Goal: Task Accomplishment & Management: Use online tool/utility

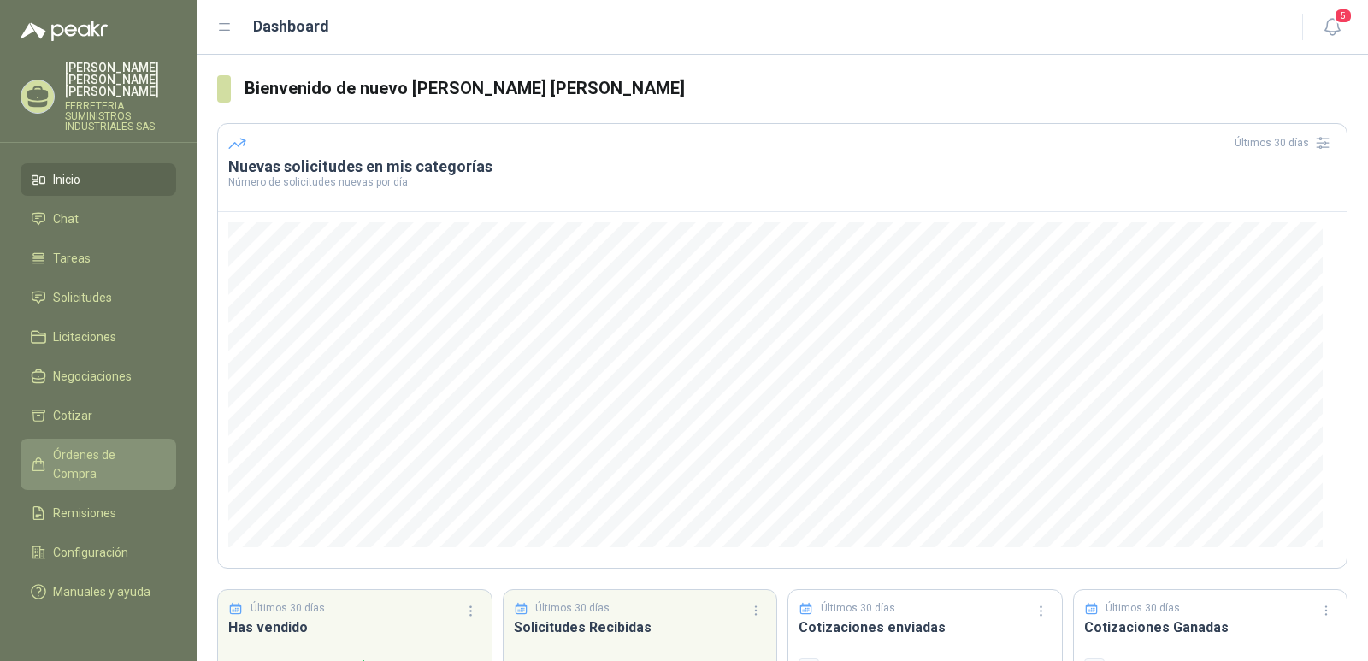
click at [103, 445] on span "Órdenes de Compra" at bounding box center [106, 464] width 107 height 38
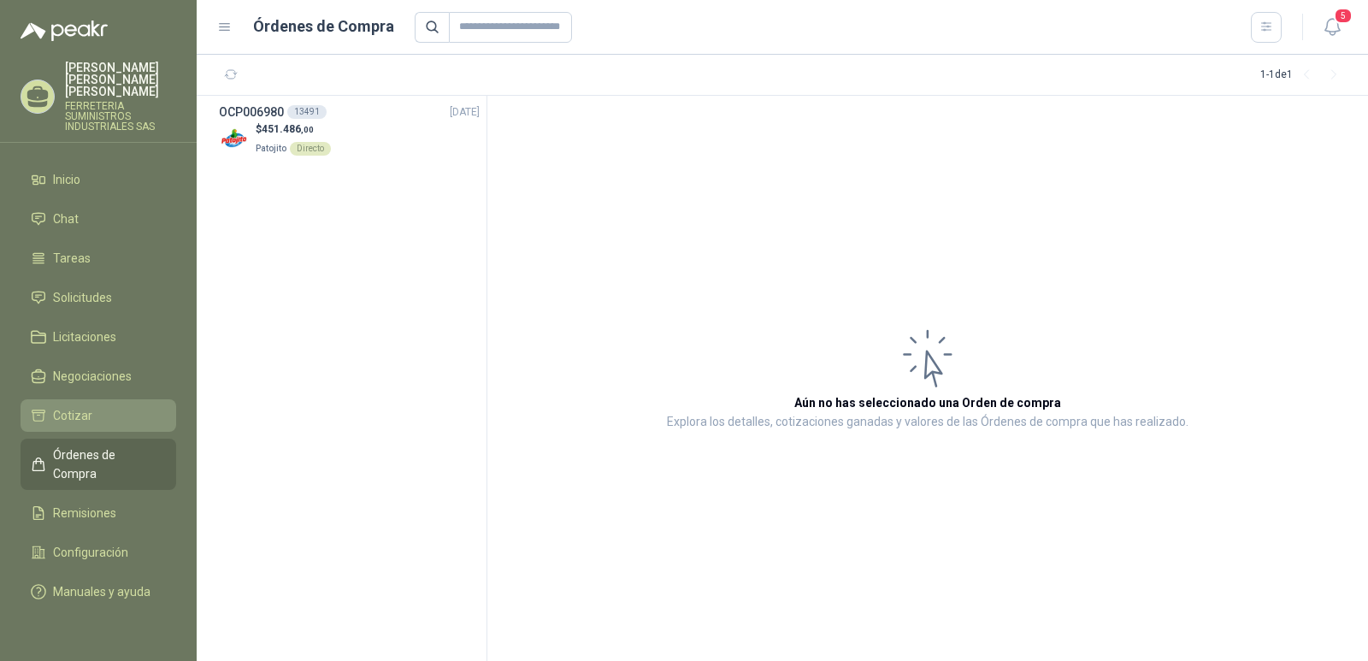
click at [83, 411] on span "Cotizar" at bounding box center [72, 415] width 39 height 19
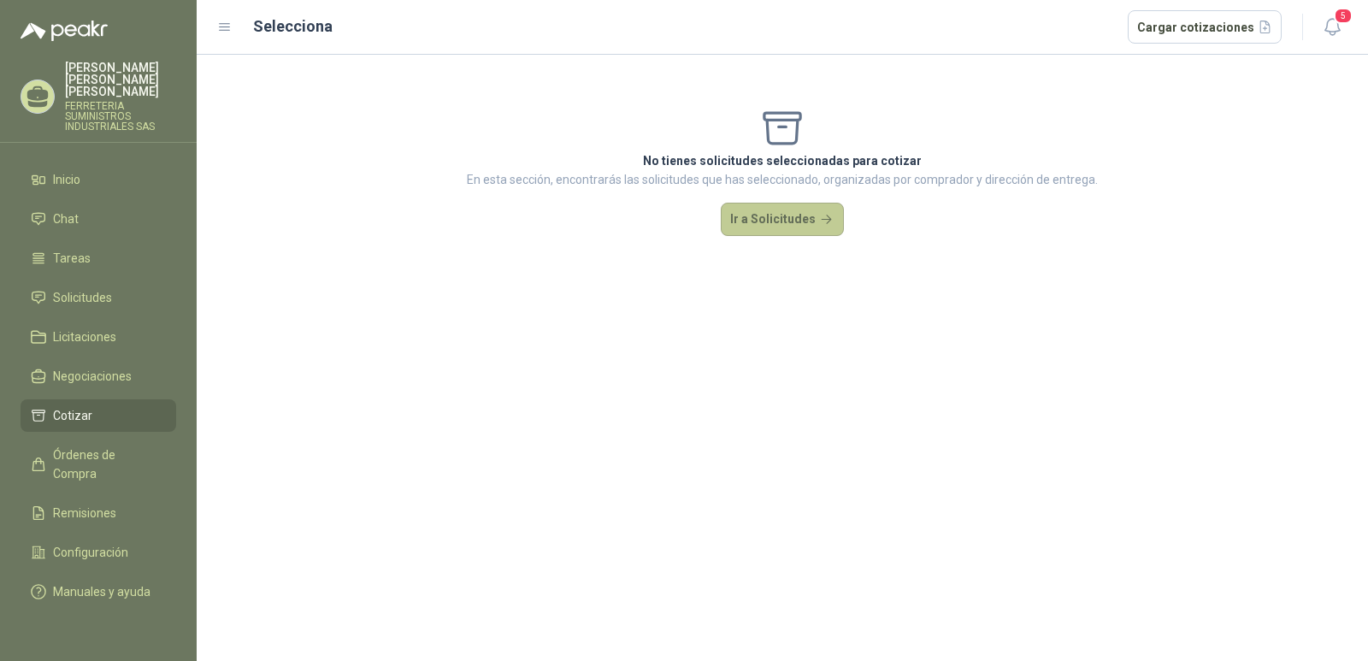
click at [768, 225] on button "Ir a Solicitudes" at bounding box center [782, 220] width 123 height 34
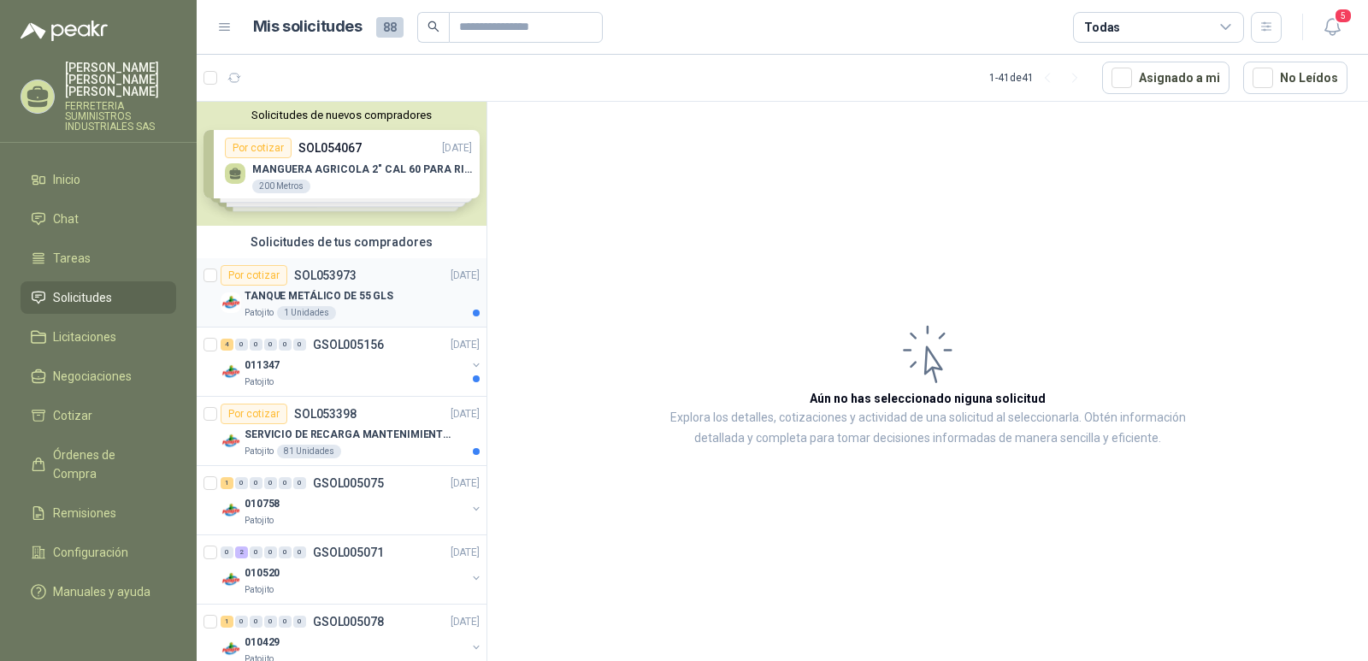
click at [332, 275] on p "SOL053973" at bounding box center [325, 275] width 62 height 12
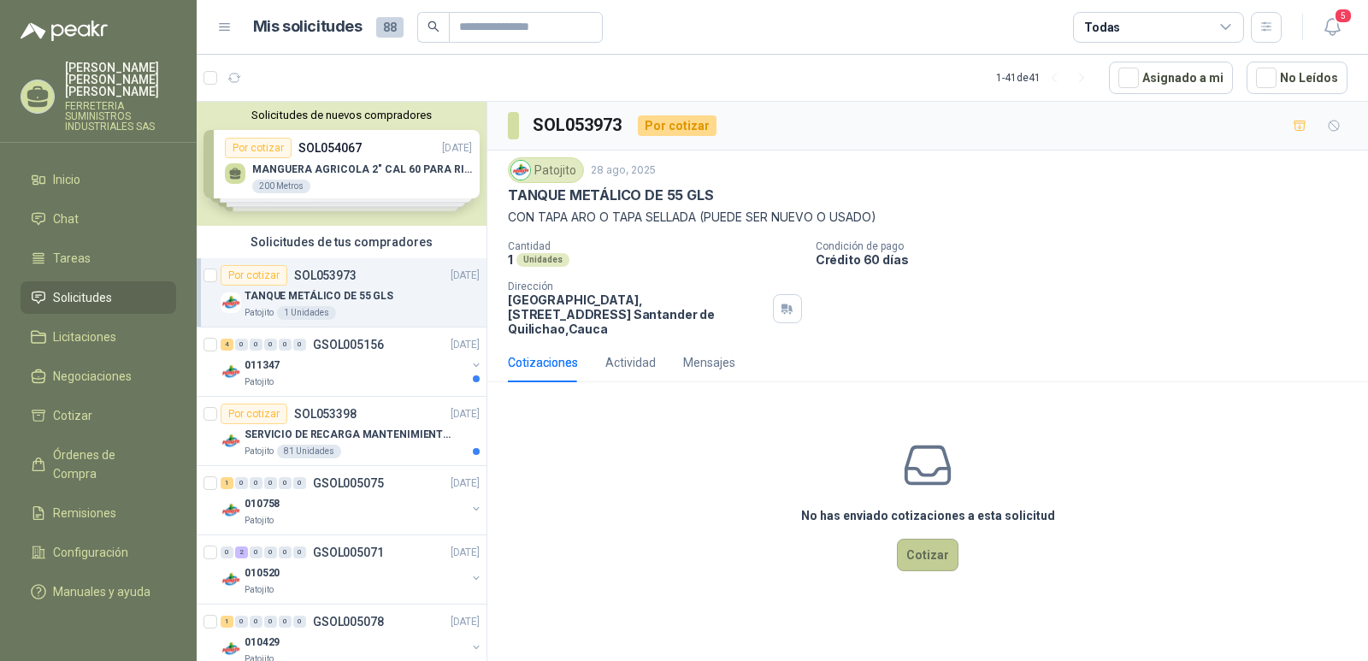
click at [925, 540] on button "Cotizar" at bounding box center [928, 555] width 62 height 32
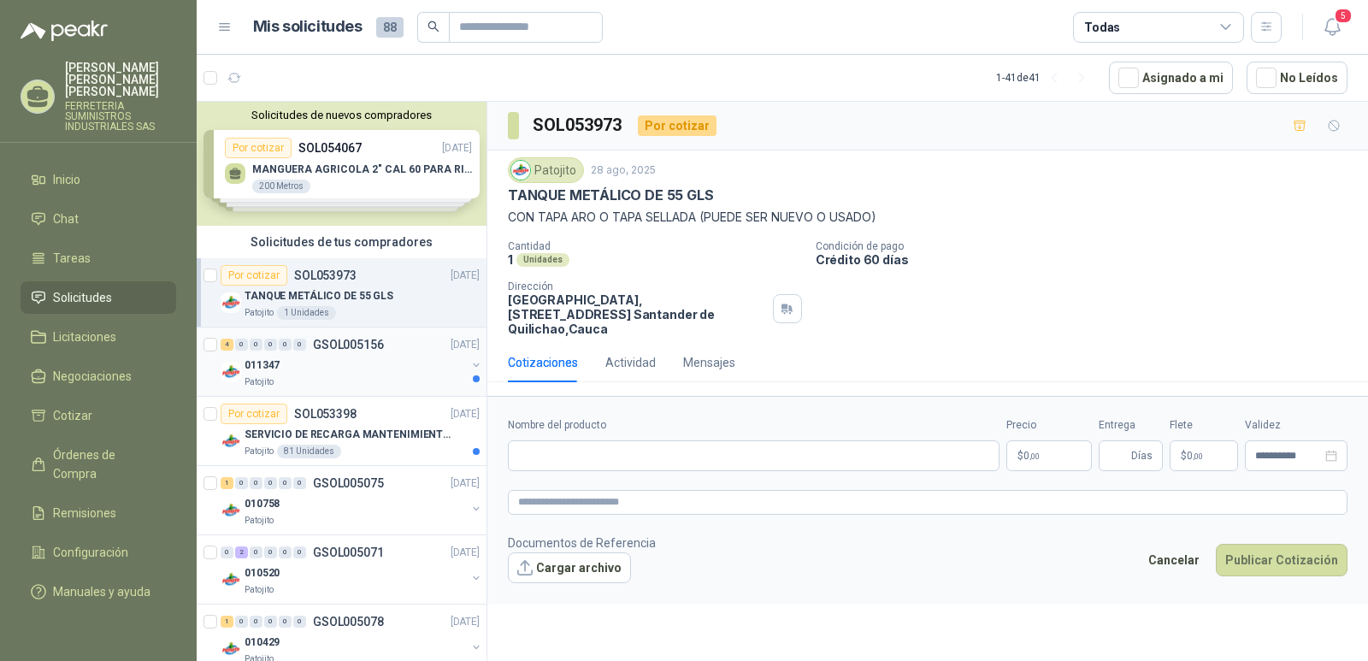
click at [337, 344] on p "GSOL005156" at bounding box center [348, 344] width 71 height 12
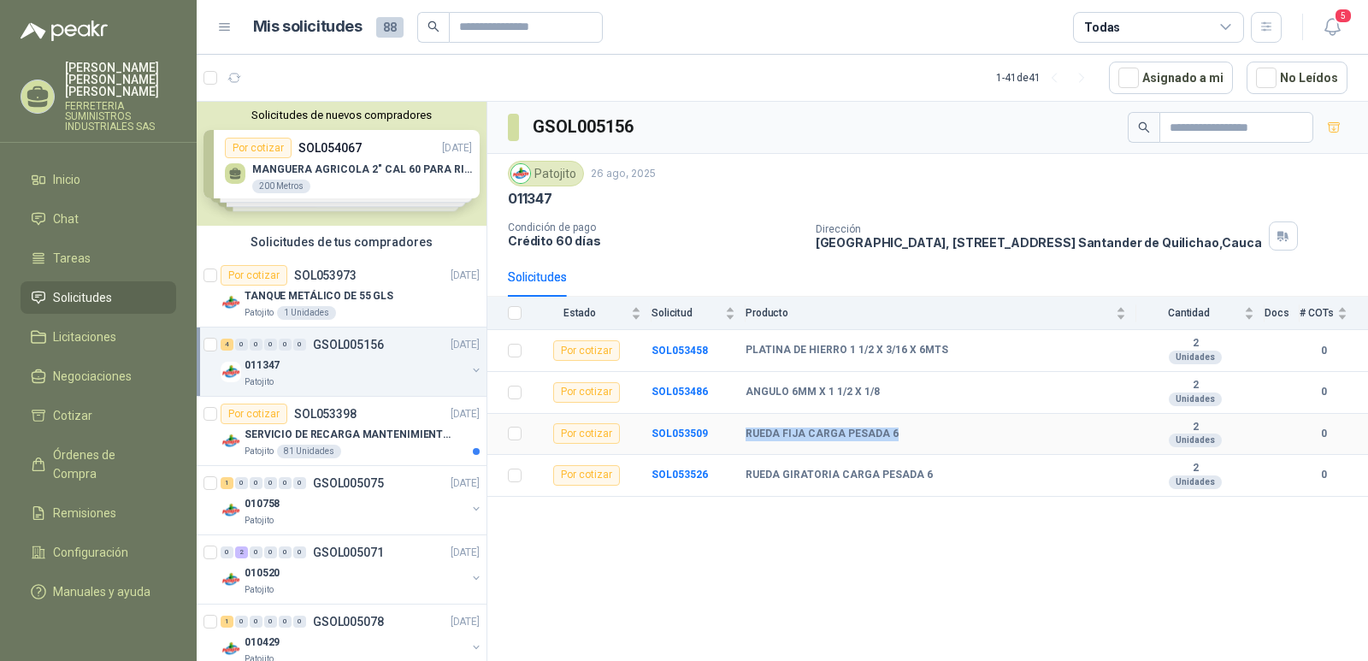
drag, startPoint x: 890, startPoint y: 433, endPoint x: 735, endPoint y: 433, distance: 154.7
click at [735, 433] on tr "Por cotizar SOL053509 RUEDA FIJA CARGA PESADA 6 2 Unidades 0" at bounding box center [927, 435] width 880 height 42
copy tr "RUEDA FIJA CARGA PESADA 6"
drag, startPoint x: 922, startPoint y: 473, endPoint x: 741, endPoint y: 468, distance: 181.3
click at [741, 468] on tr "Por cotizar SOL053526 RUEDA GIRATORIA CARGA PESADA 6 2 Unidades 0" at bounding box center [927, 476] width 880 height 42
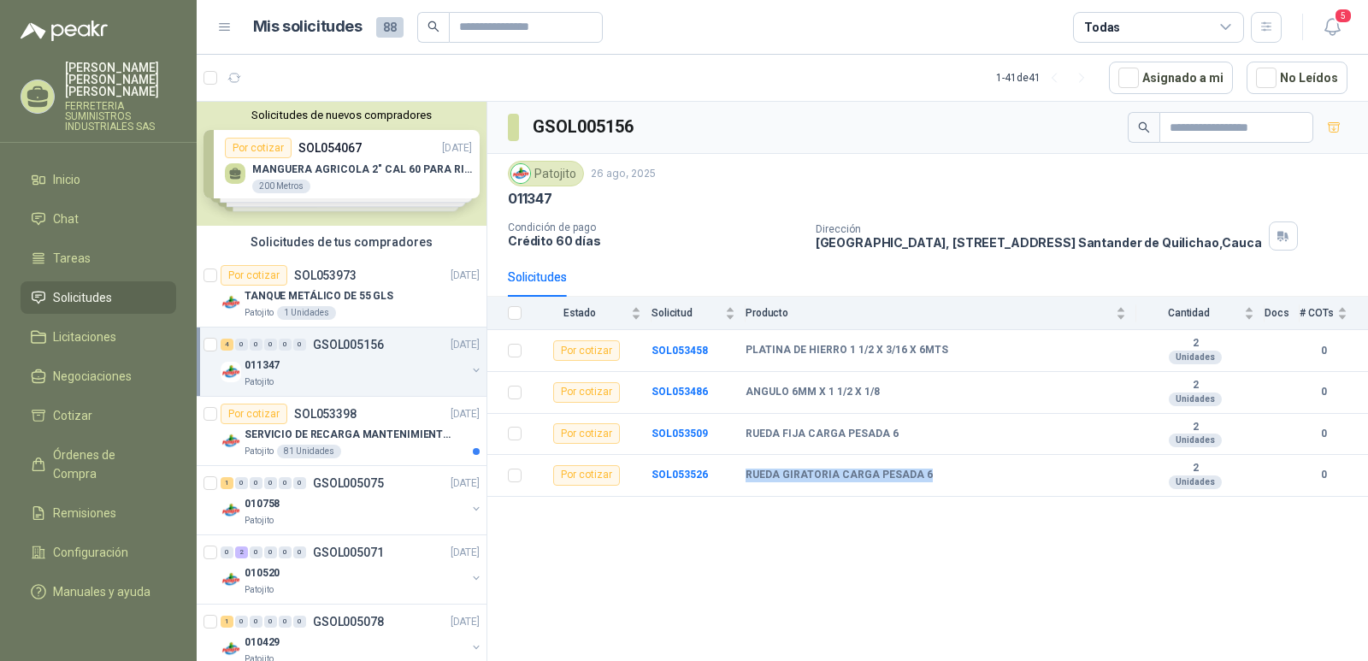
copy tr "RUEDA GIRATORIA CARGA PESADA 6"
click at [341, 486] on p "GSOL005075" at bounding box center [348, 483] width 71 height 12
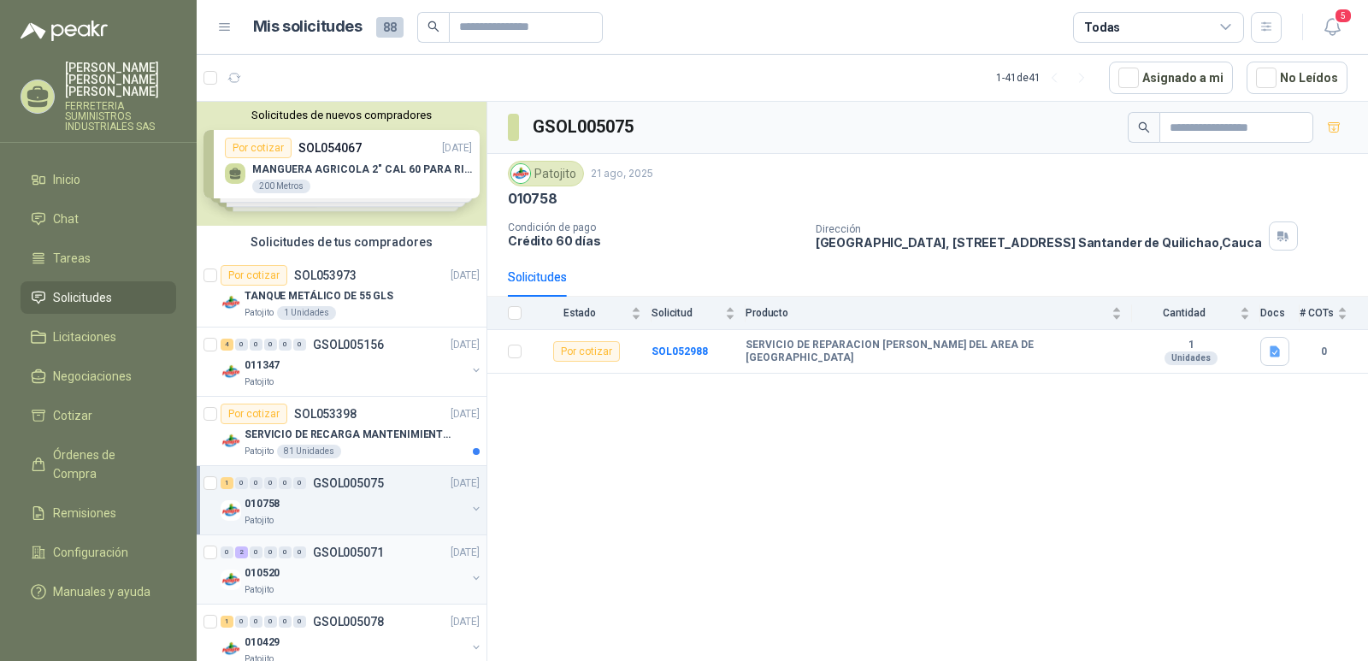
click at [340, 556] on p "GSOL005071" at bounding box center [348, 552] width 71 height 12
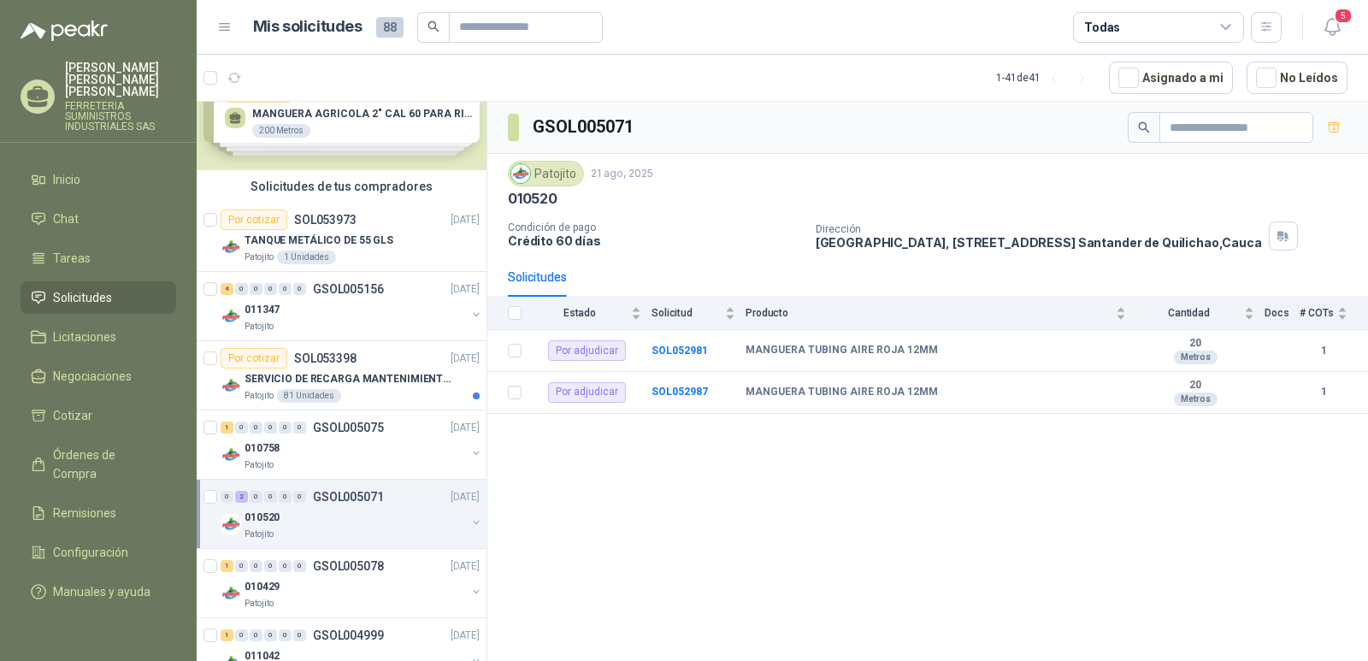
scroll to position [85, 0]
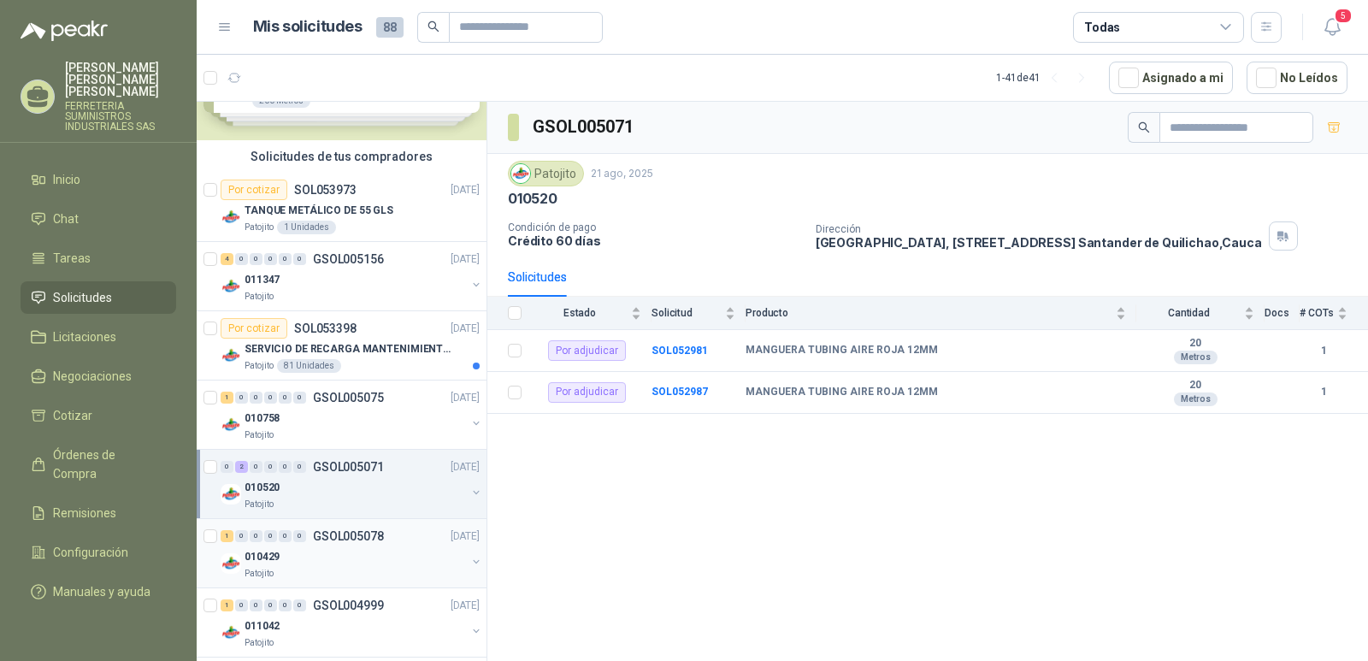
click at [340, 535] on p "GSOL005078" at bounding box center [348, 536] width 71 height 12
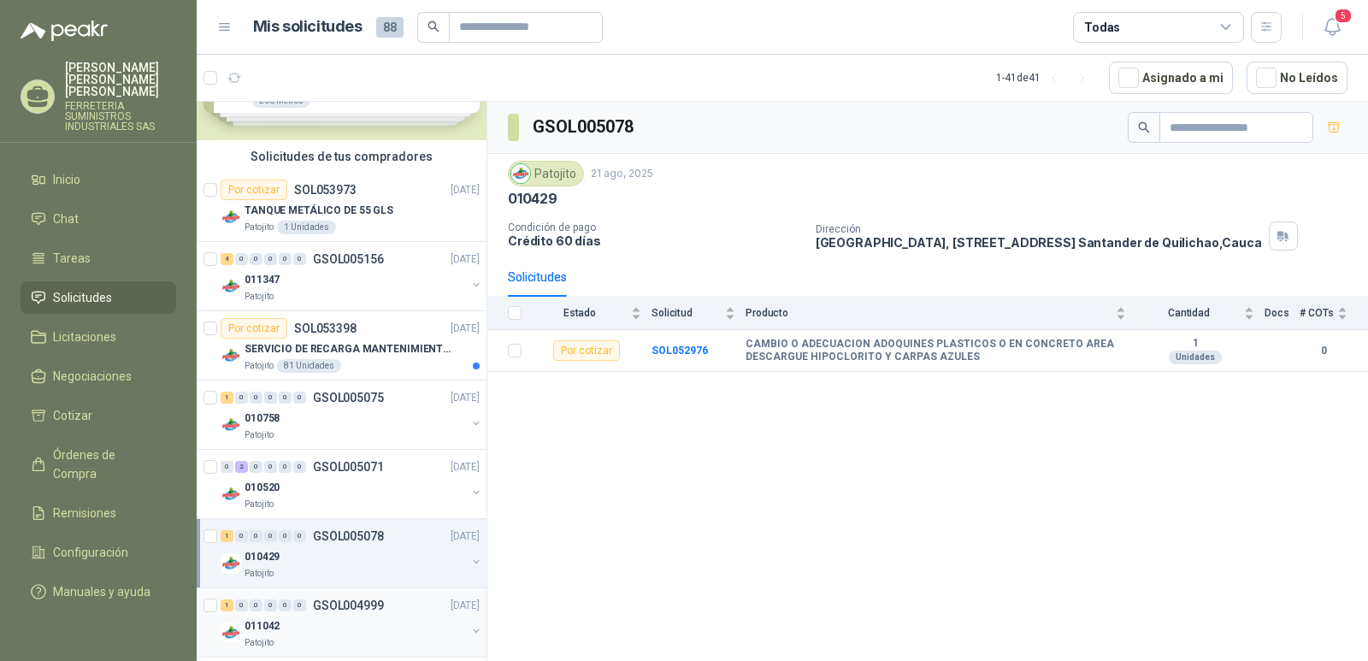
click at [336, 608] on p "GSOL004999" at bounding box center [348, 605] width 71 height 12
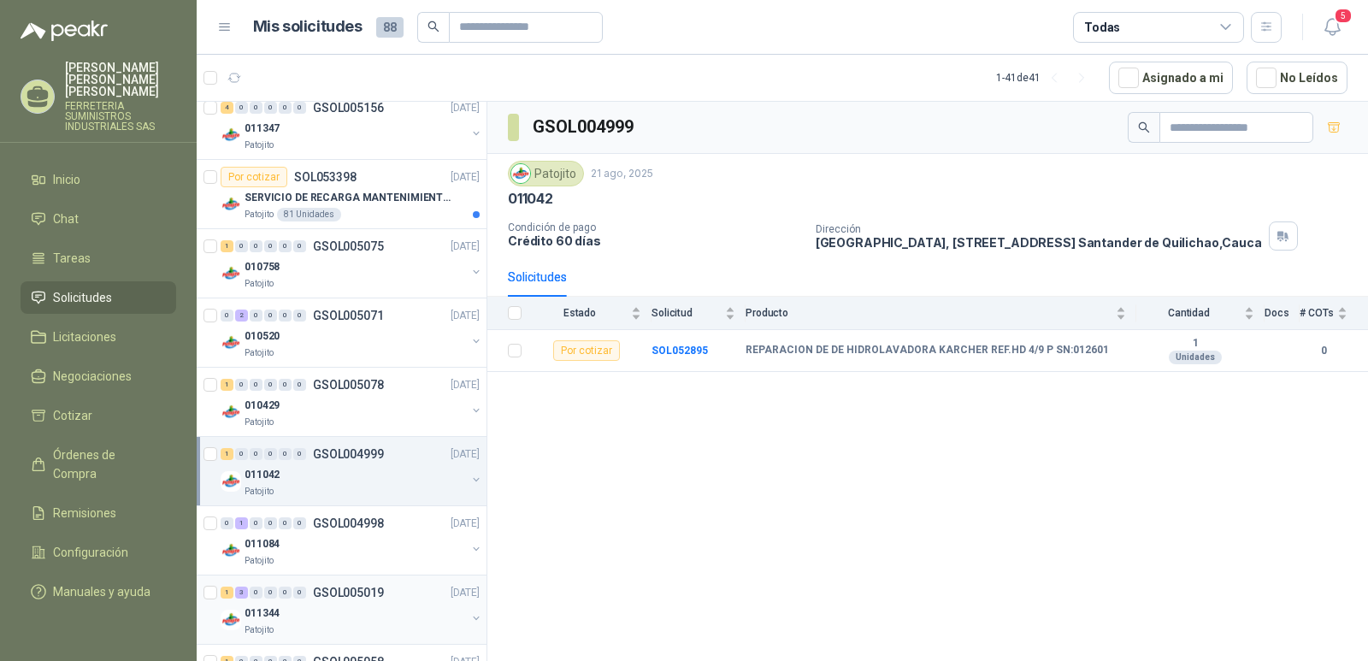
scroll to position [256, 0]
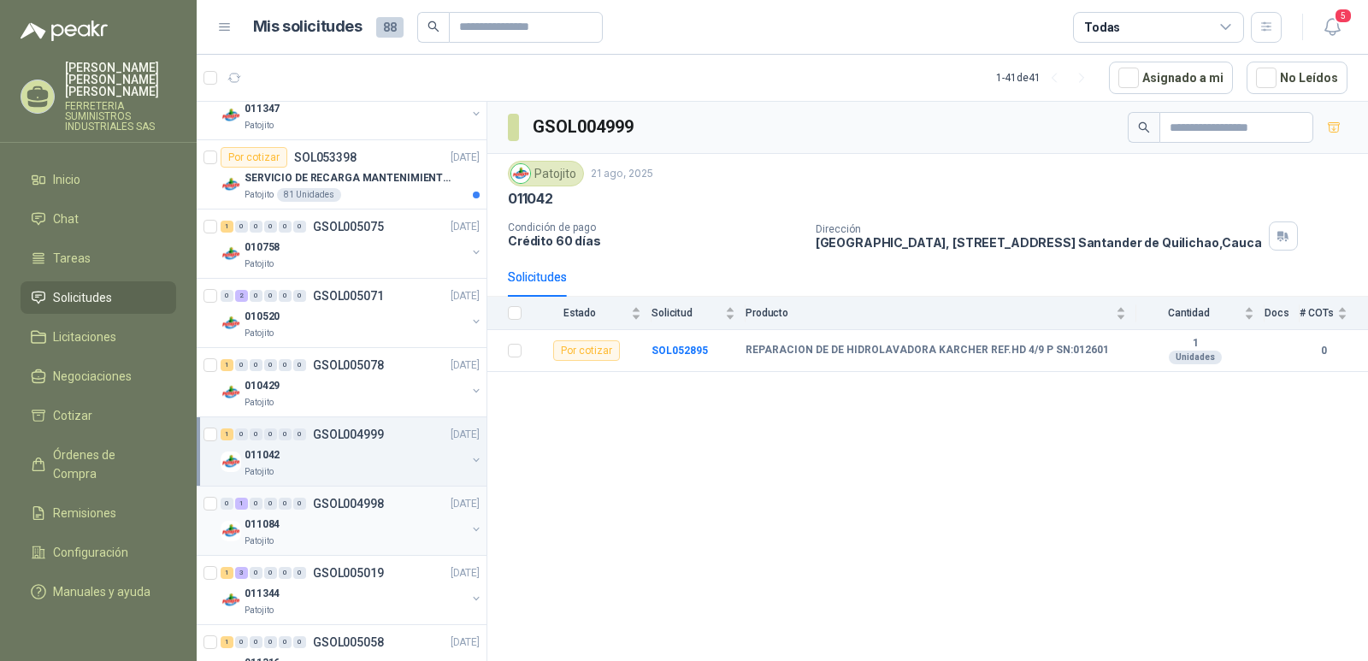
click at [352, 497] on p "GSOL004998" at bounding box center [348, 503] width 71 height 12
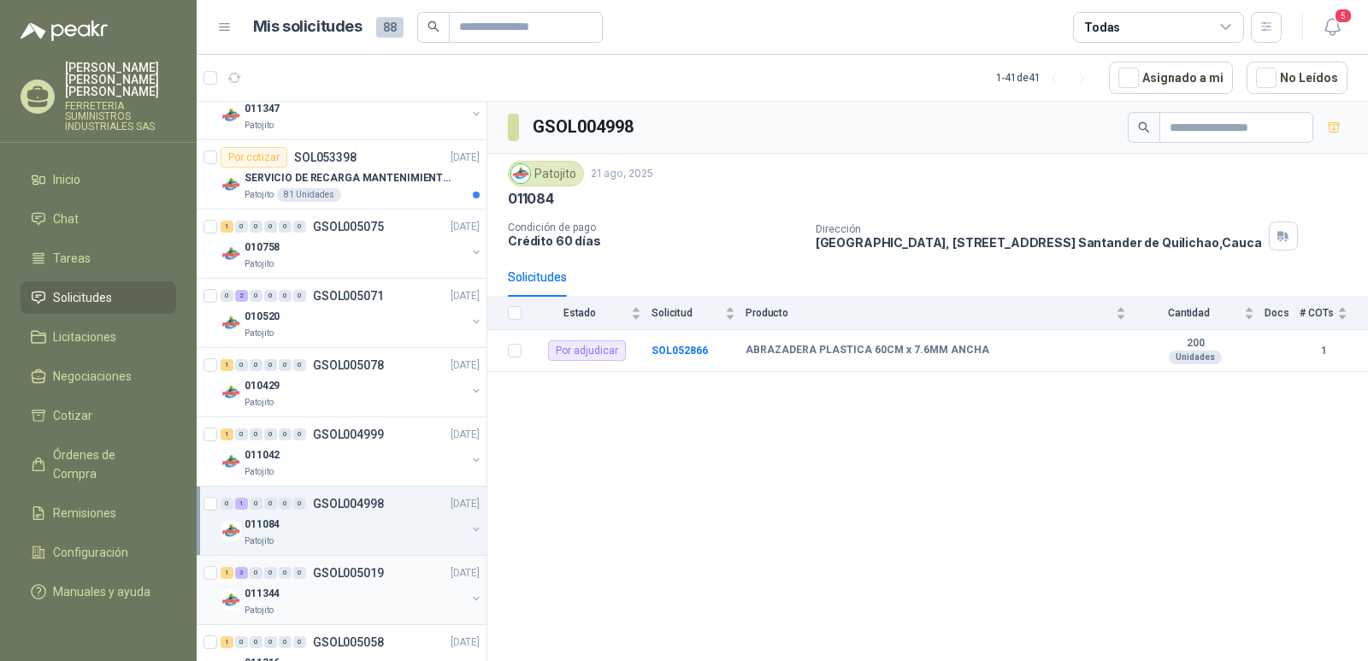
click at [352, 572] on p "GSOL005019" at bounding box center [348, 573] width 71 height 12
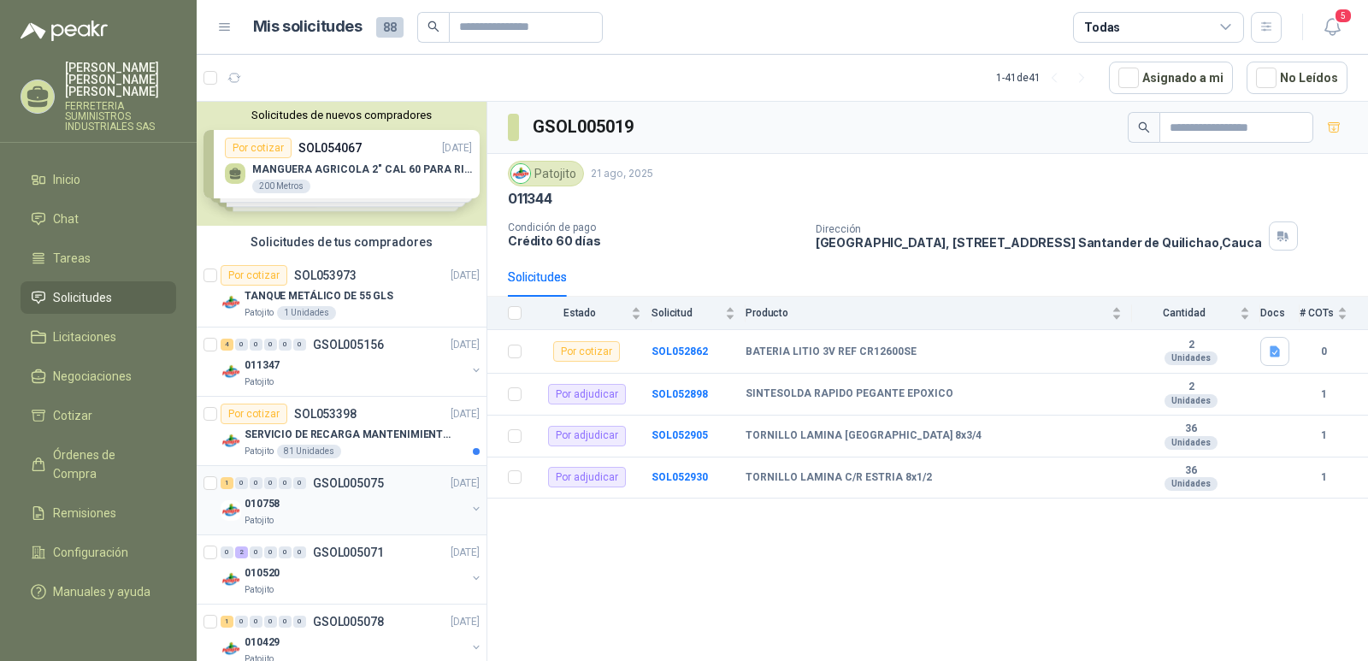
click at [327, 483] on p "GSOL005075" at bounding box center [348, 483] width 71 height 12
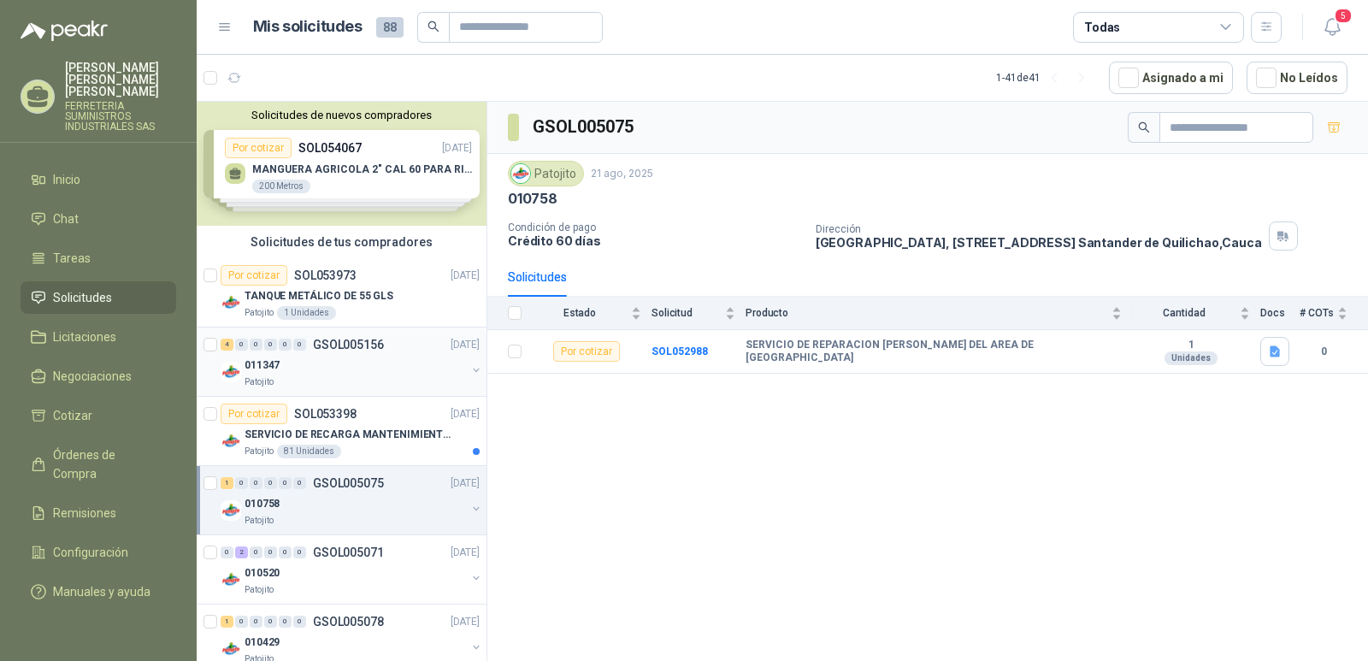
click at [337, 335] on div "4 0 0 0 0 0 GSOL005156 [DATE]" at bounding box center [352, 344] width 262 height 21
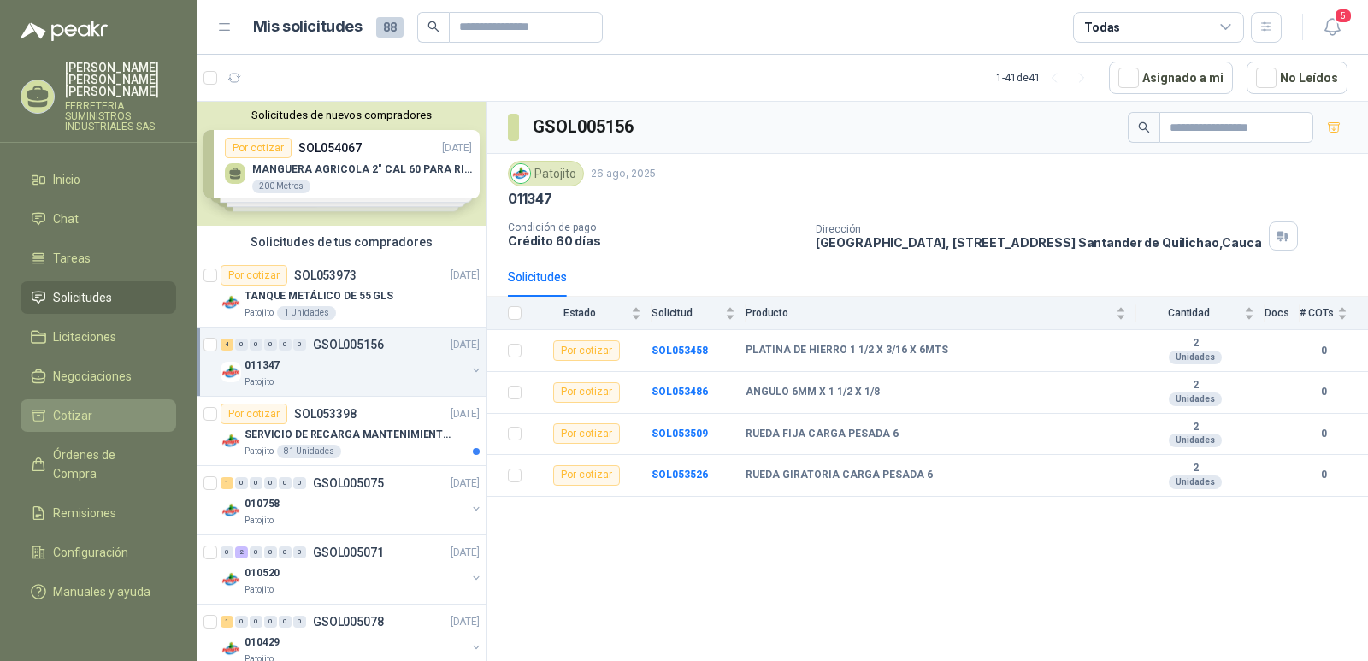
click at [85, 406] on span "Cotizar" at bounding box center [72, 415] width 39 height 19
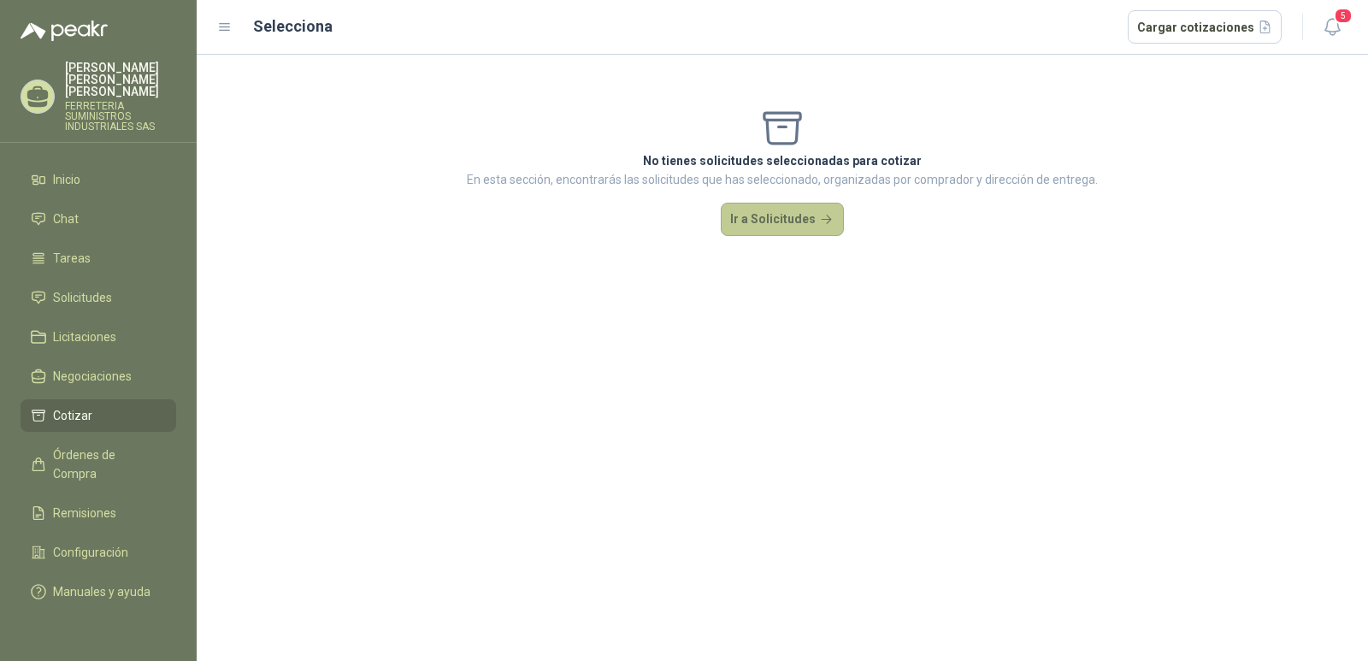
click at [773, 215] on button "Ir a Solicitudes" at bounding box center [782, 220] width 123 height 34
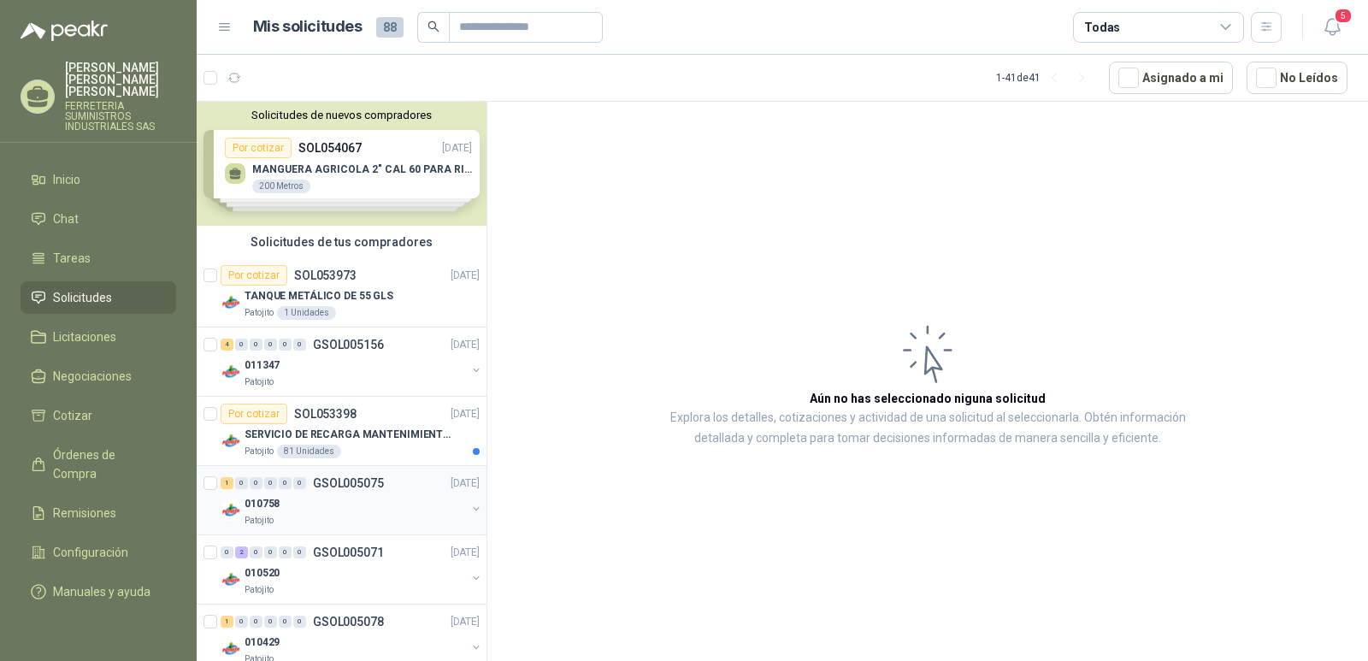
click at [337, 481] on p "GSOL005075" at bounding box center [348, 483] width 71 height 12
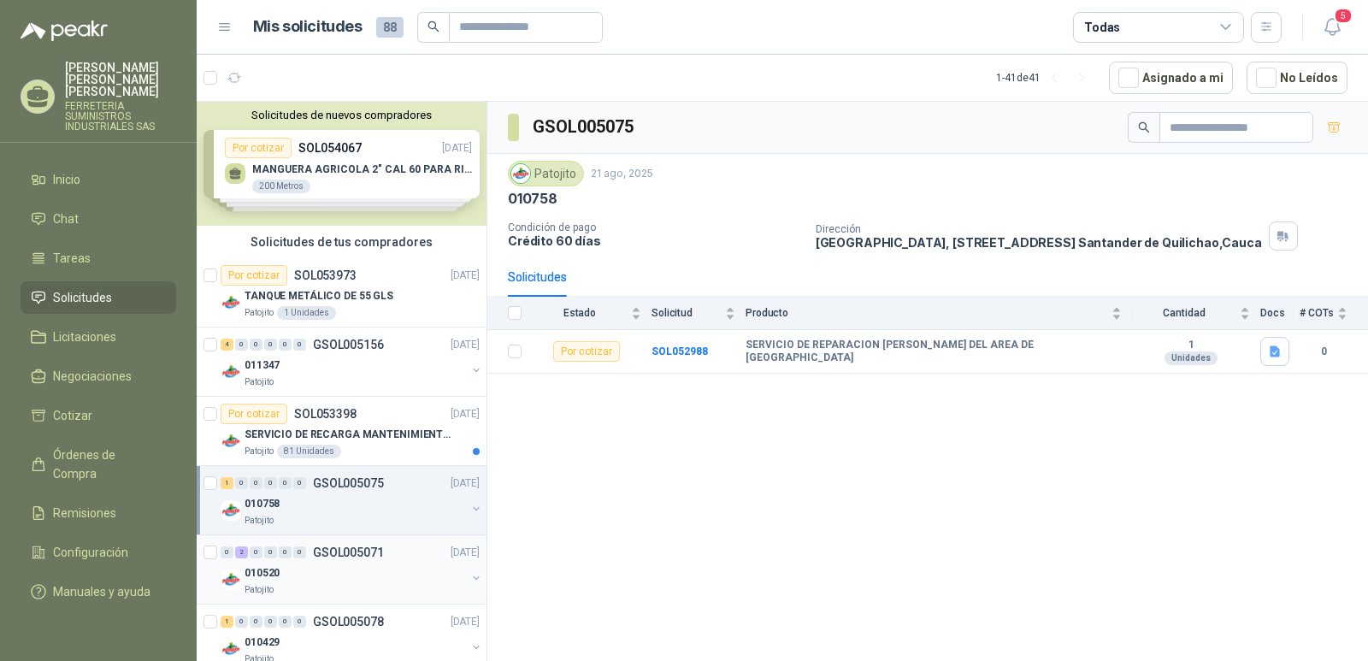
click at [323, 550] on p "GSOL005071" at bounding box center [348, 552] width 71 height 12
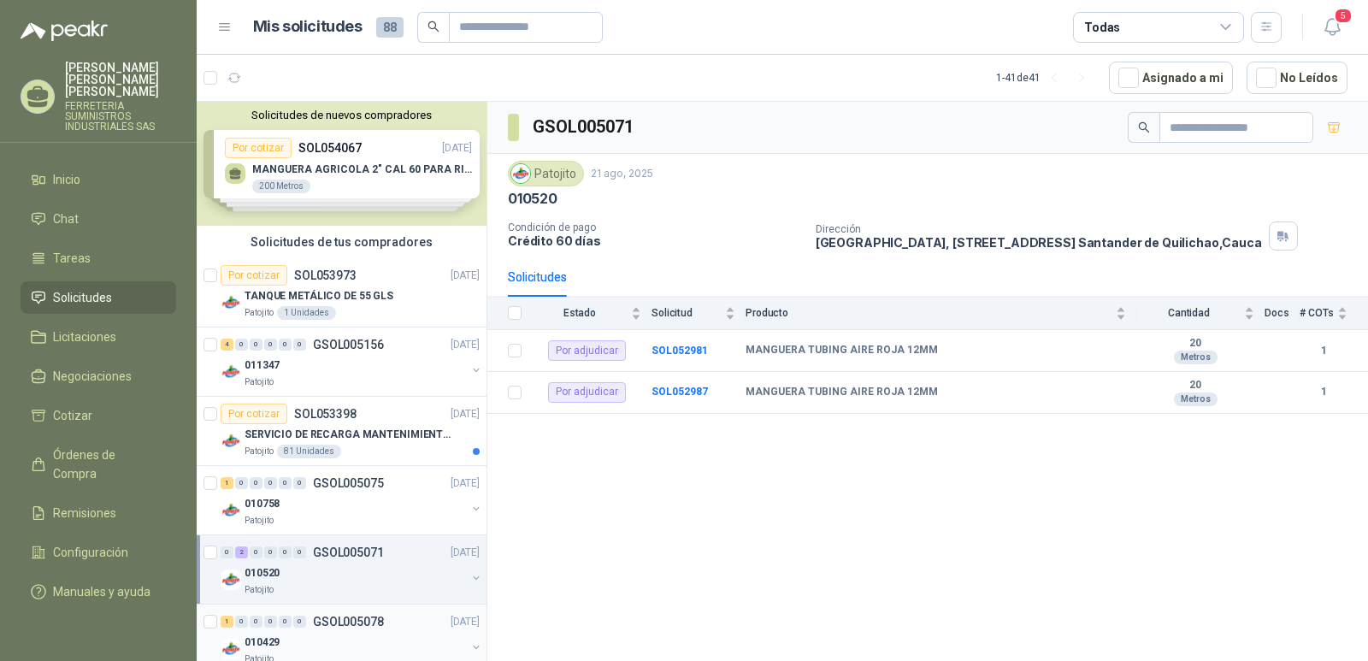
click at [337, 621] on p "GSOL005078" at bounding box center [348, 621] width 71 height 12
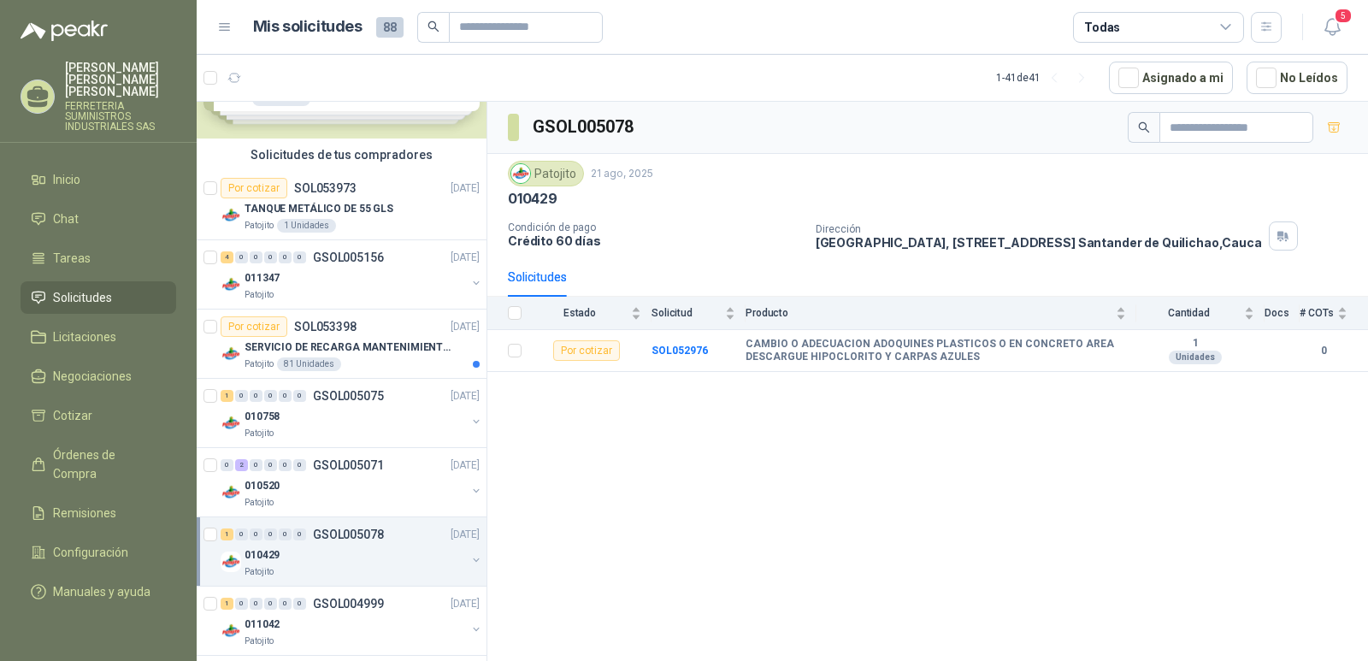
scroll to position [171, 0]
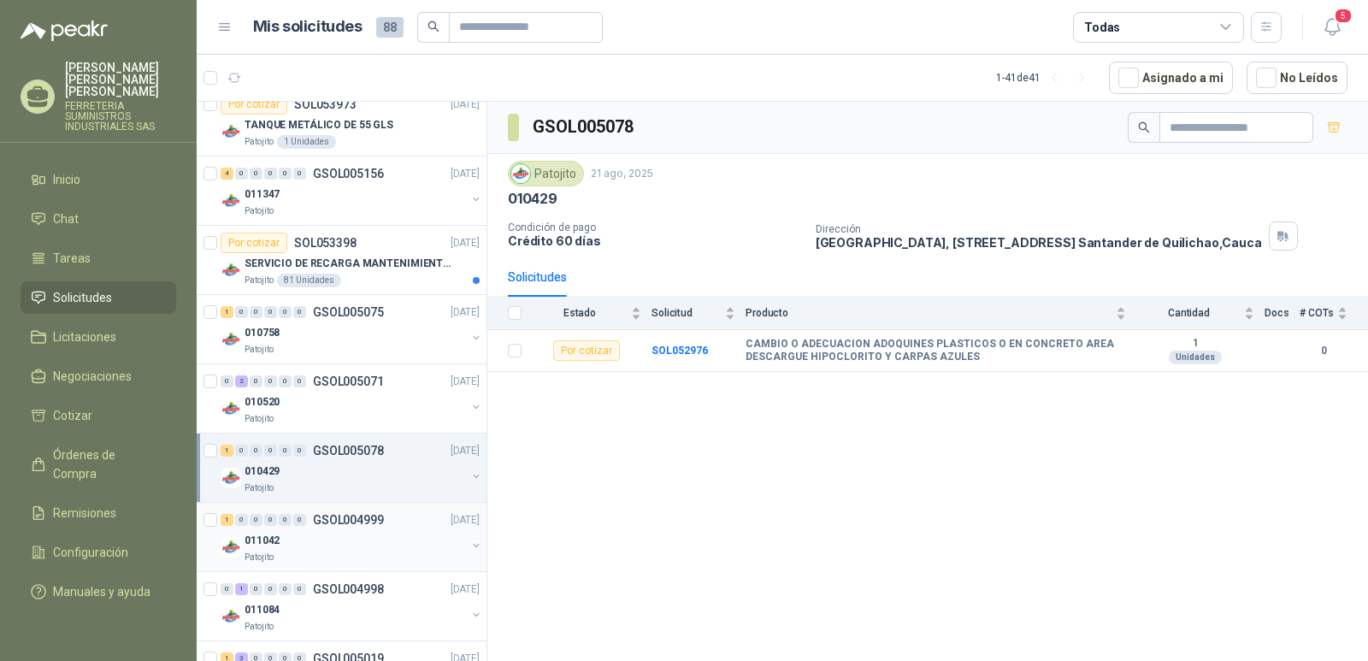
click at [367, 539] on div "011042" at bounding box center [354, 540] width 221 height 21
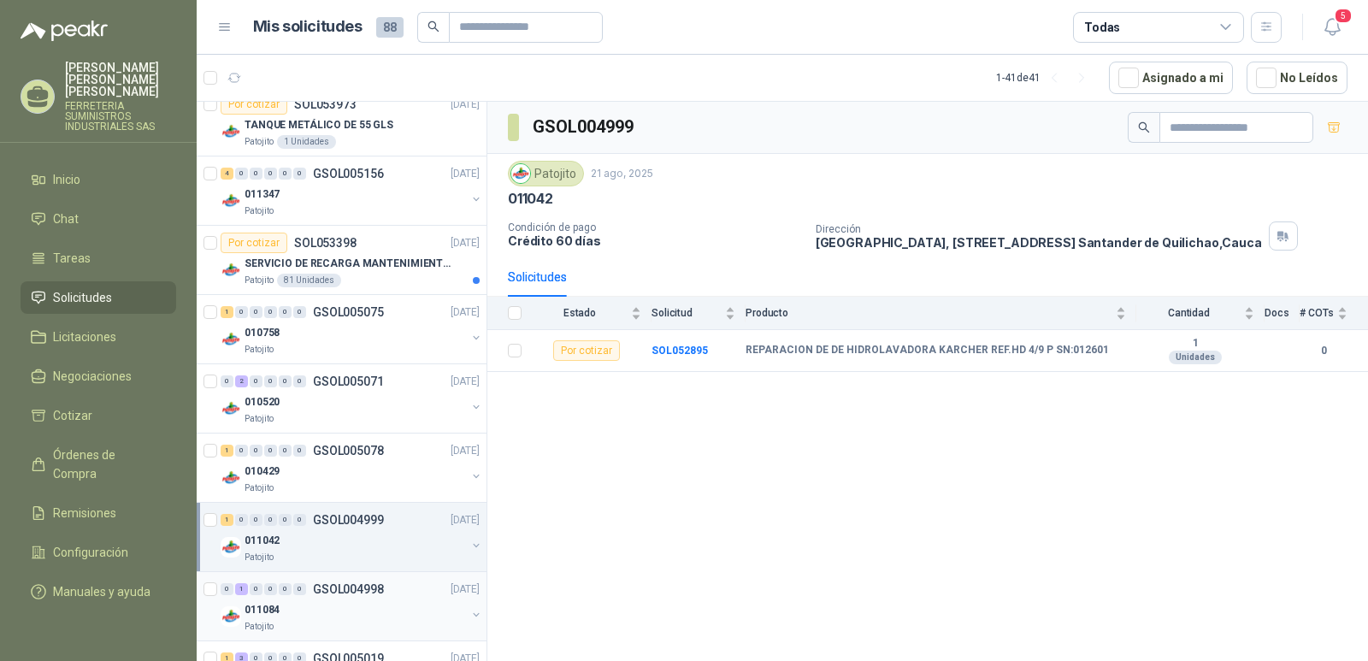
click at [338, 595] on p "GSOL004998" at bounding box center [348, 589] width 71 height 12
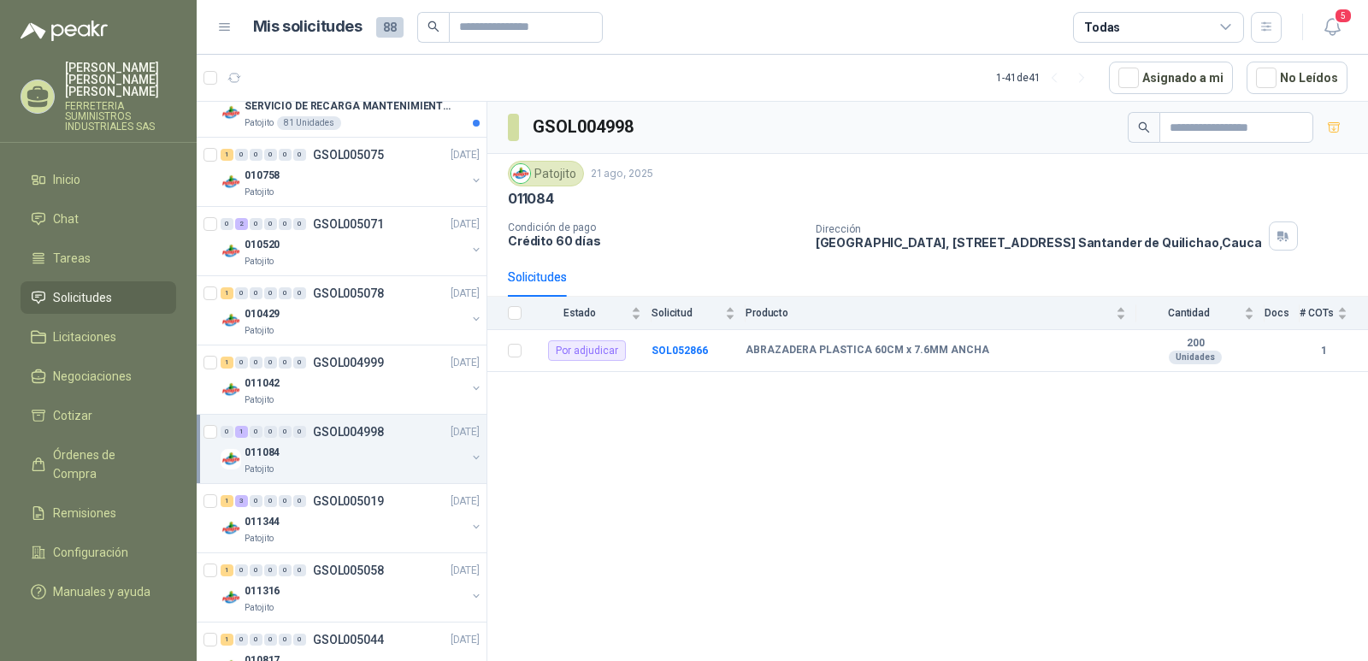
scroll to position [342, 0]
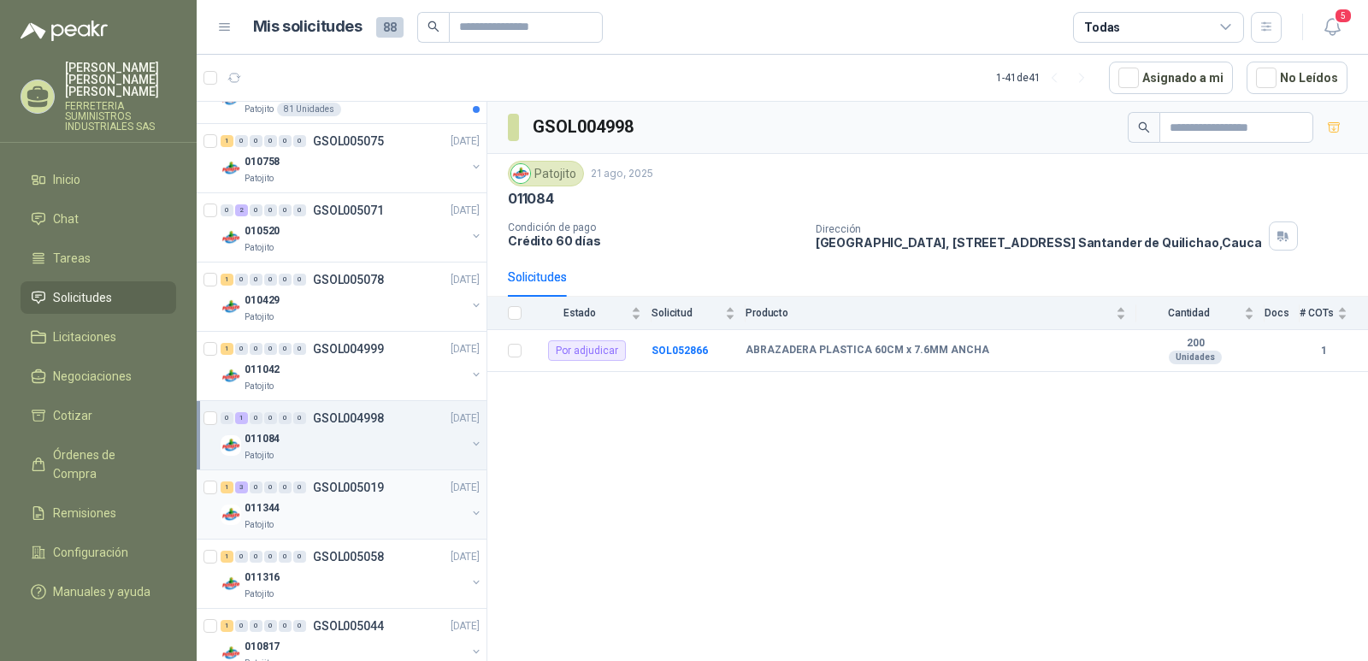
click at [335, 479] on div "1 3 0 0 0 0 GSOL005019 [DATE]" at bounding box center [352, 487] width 262 height 21
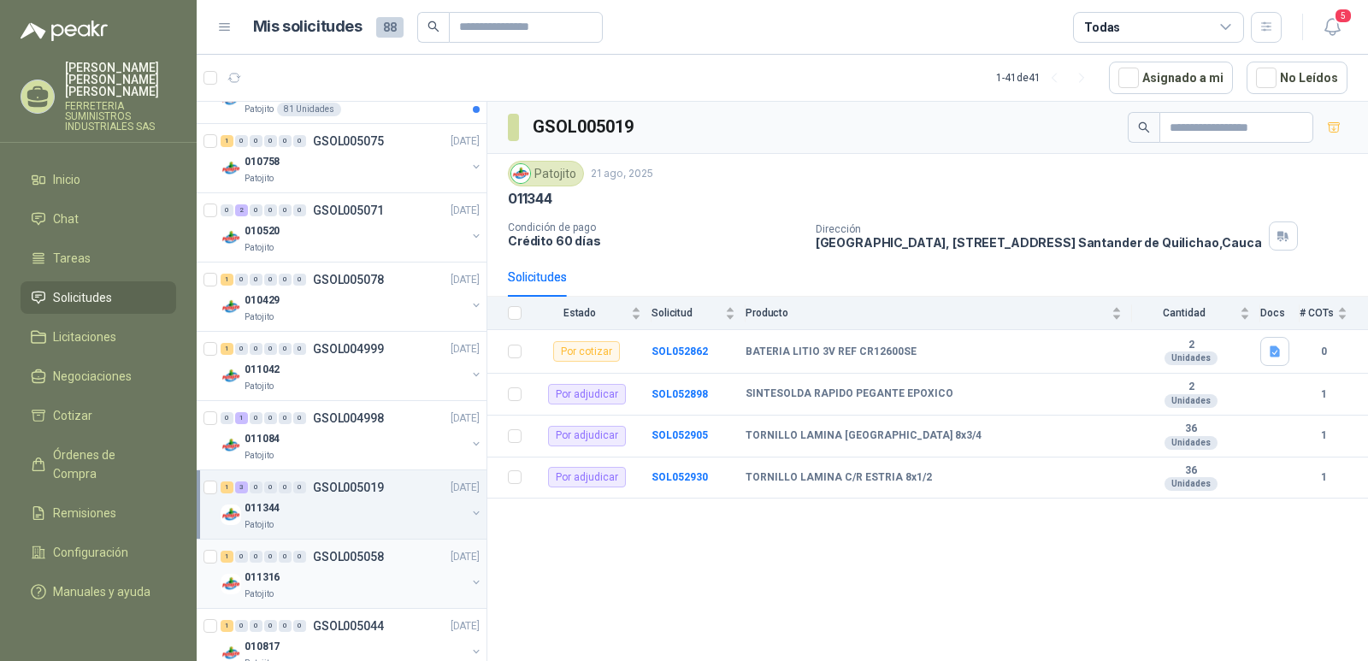
click at [344, 550] on p "GSOL005058" at bounding box center [348, 556] width 71 height 12
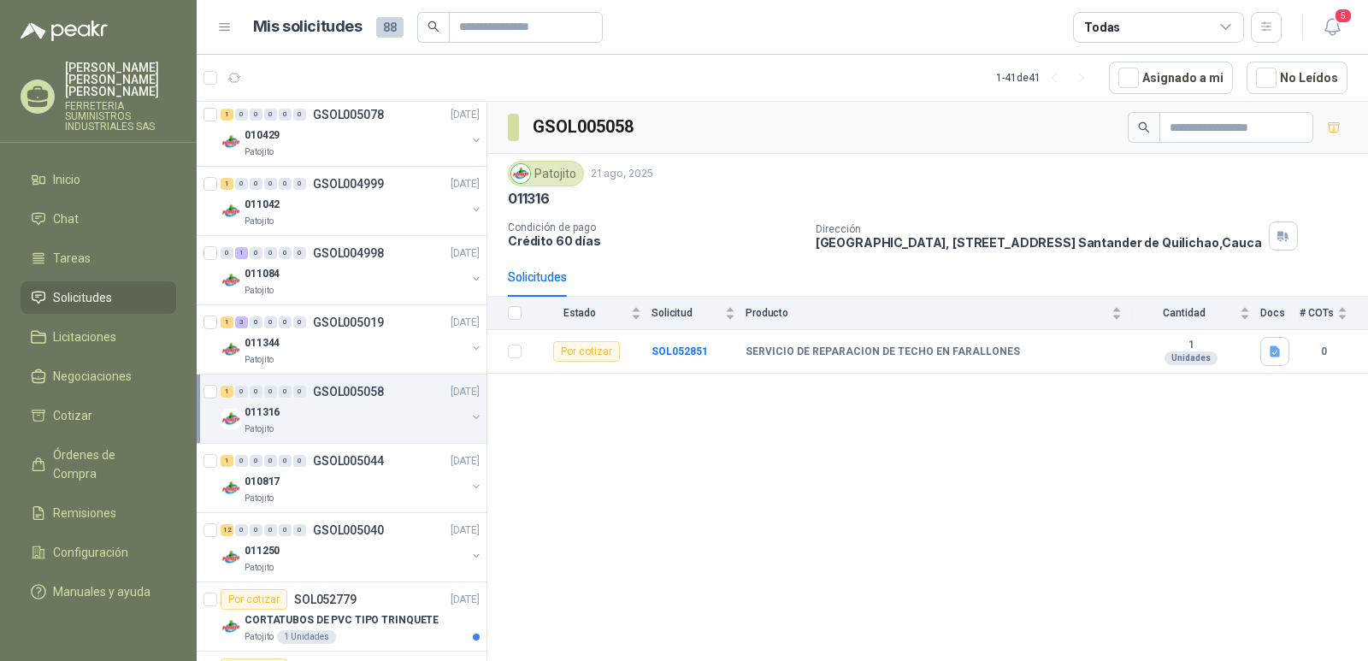
scroll to position [513, 0]
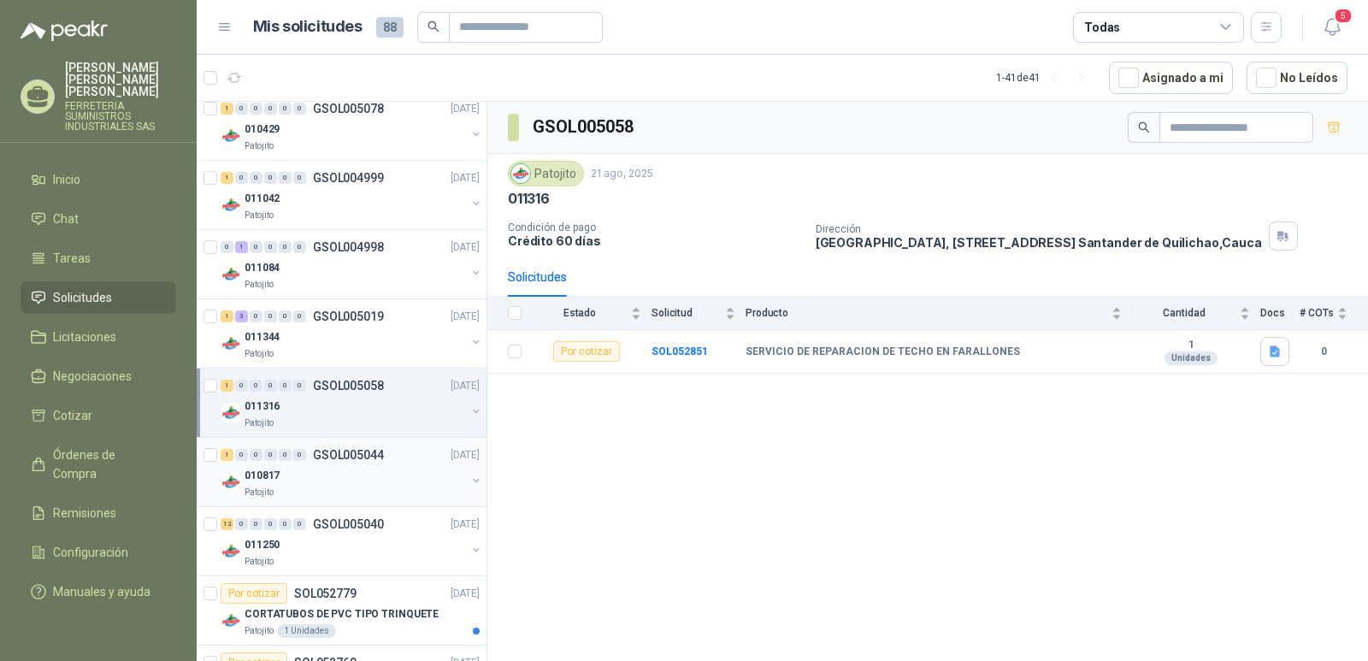
click at [346, 454] on p "GSOL005044" at bounding box center [348, 455] width 71 height 12
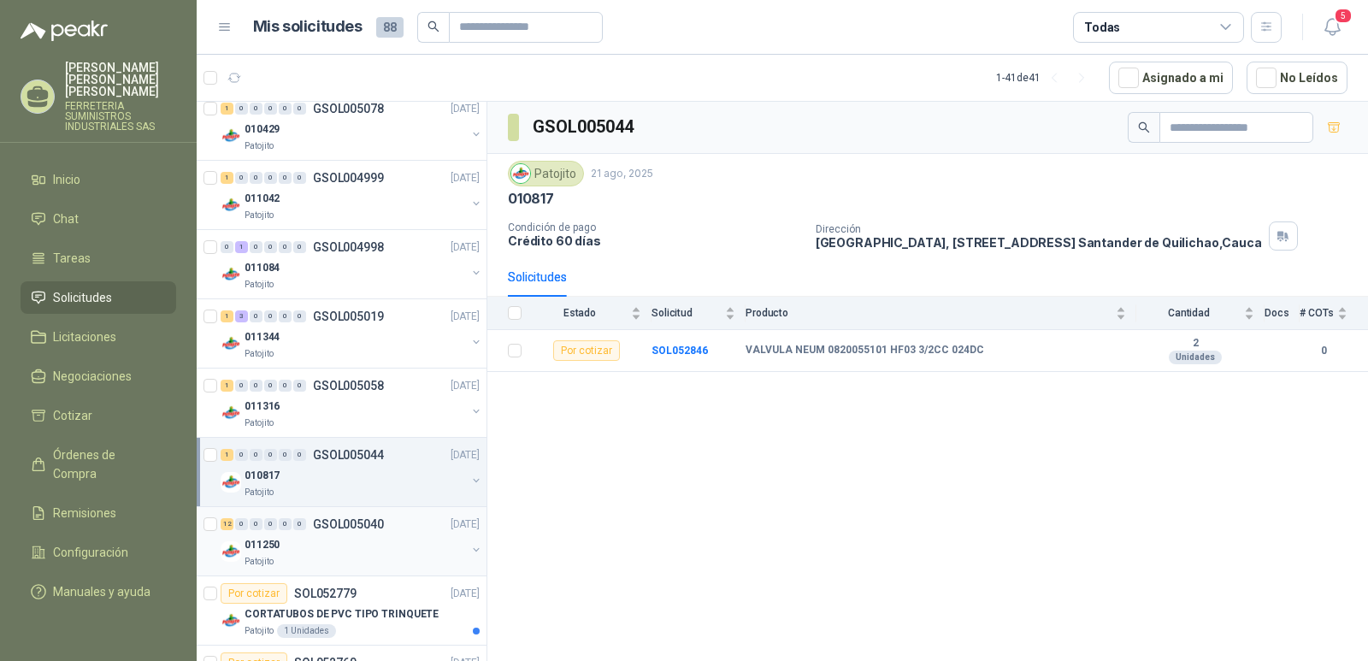
click at [310, 534] on div "011250" at bounding box center [354, 544] width 221 height 21
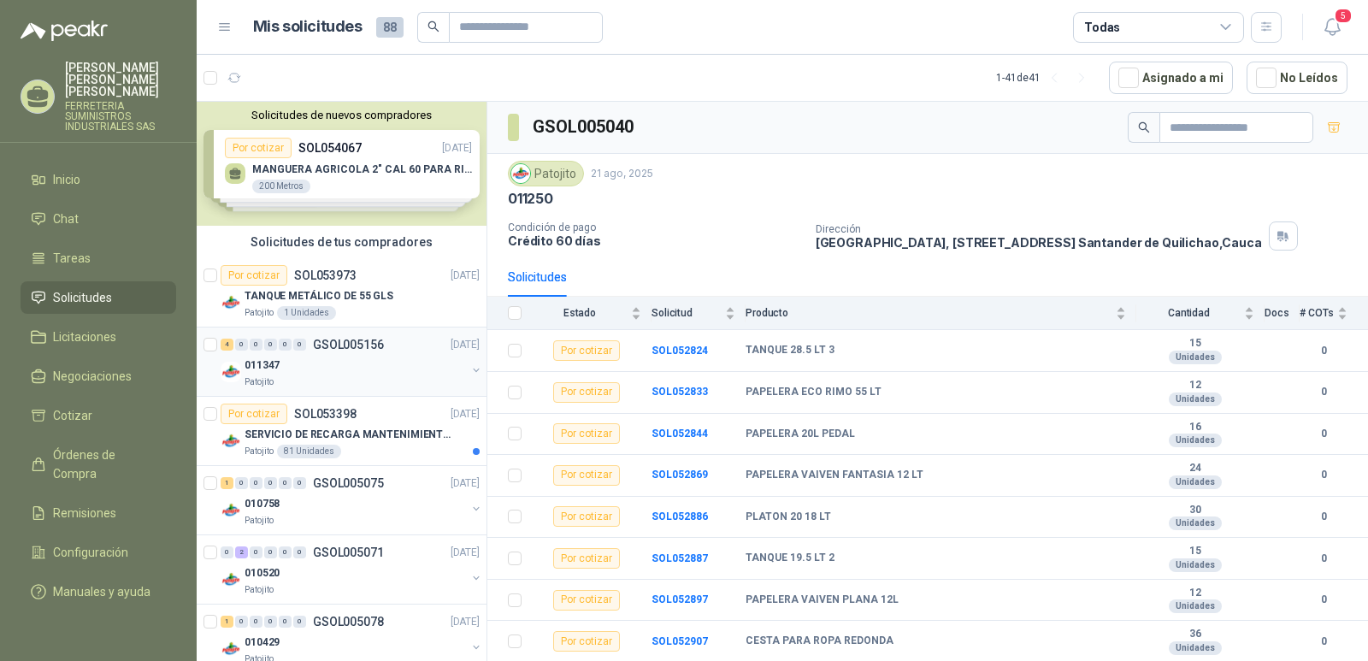
click at [334, 350] on p "GSOL005156" at bounding box center [348, 344] width 71 height 12
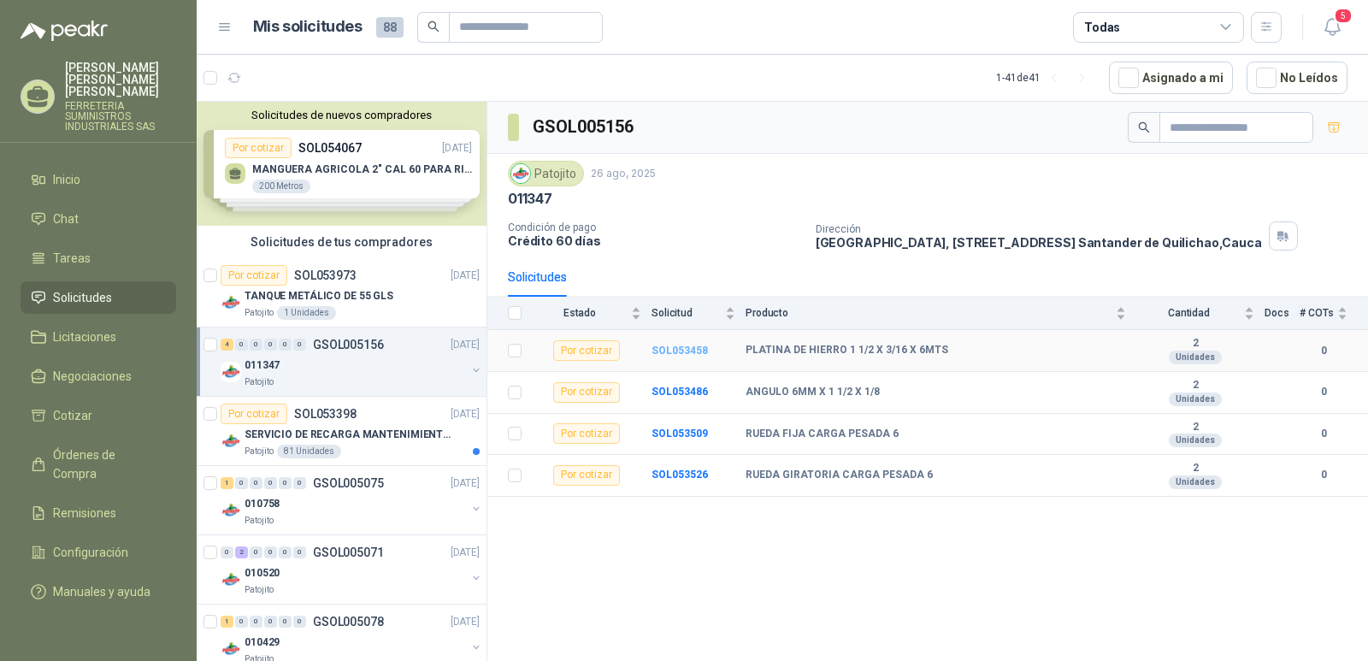
click at [666, 352] on b "SOL053458" at bounding box center [679, 350] width 56 height 12
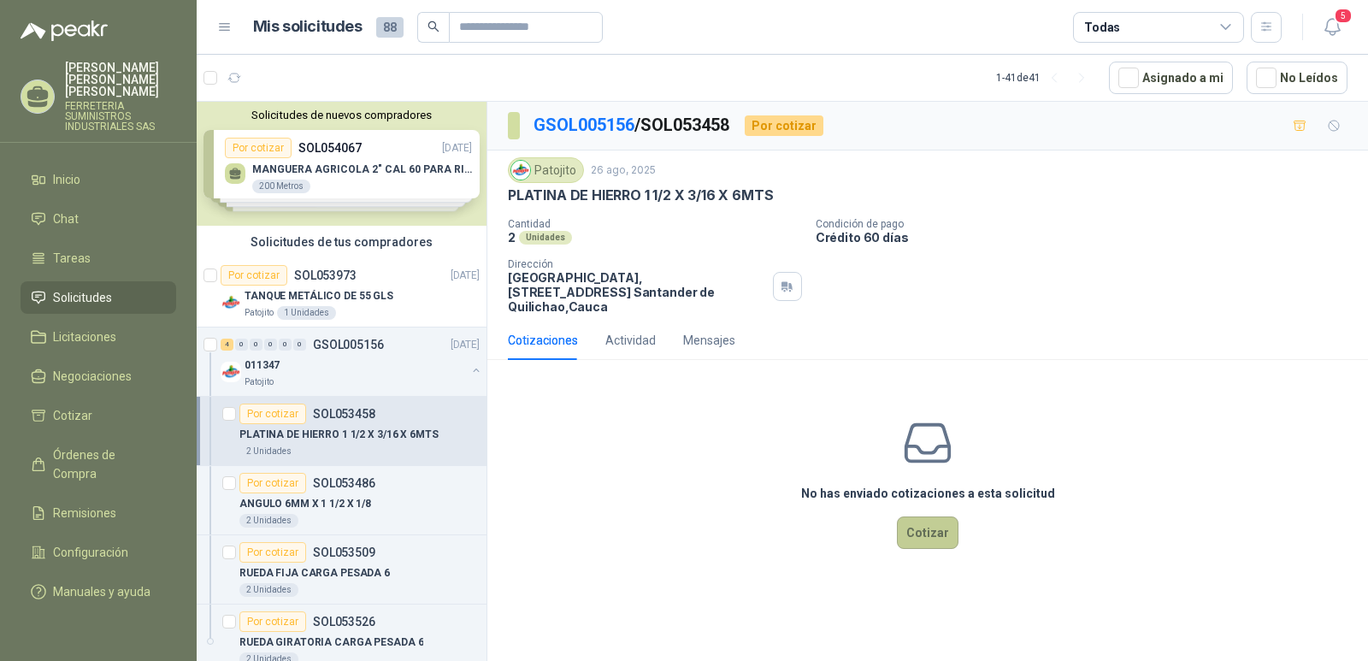
click at [913, 522] on button "Cotizar" at bounding box center [928, 532] width 62 height 32
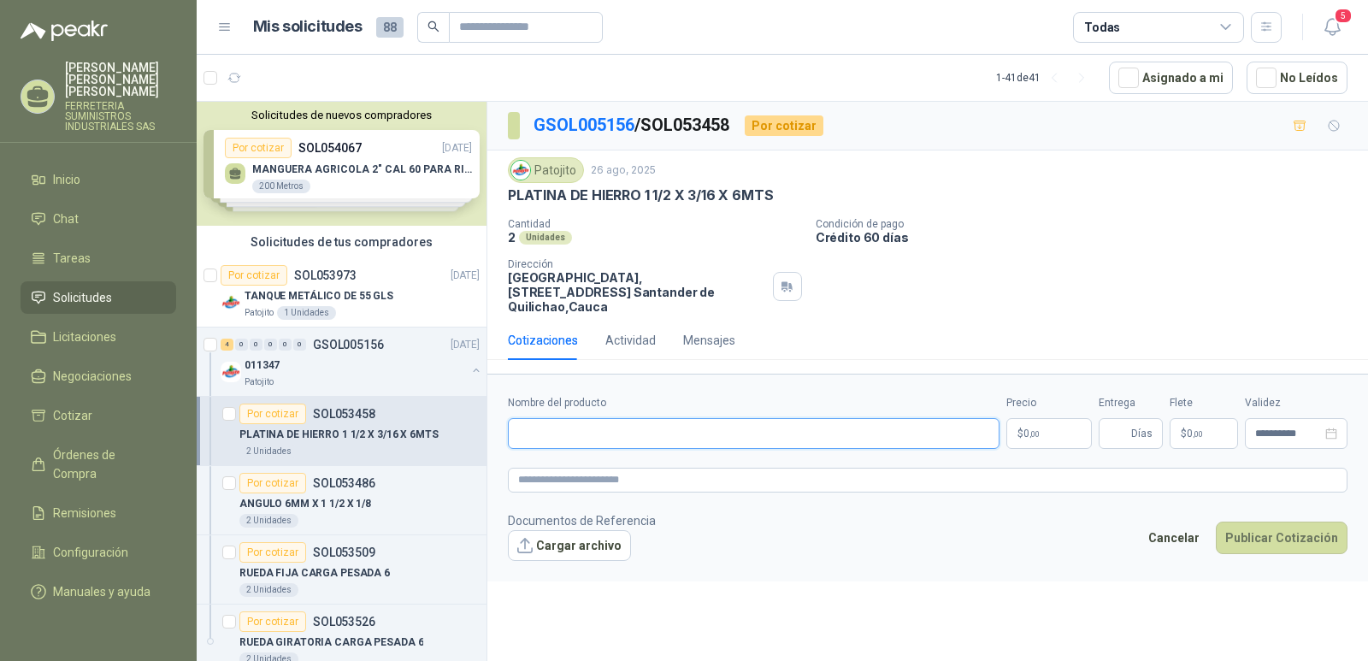
click at [591, 418] on input "Nombre del producto" at bounding box center [754, 433] width 492 height 31
type input "**********"
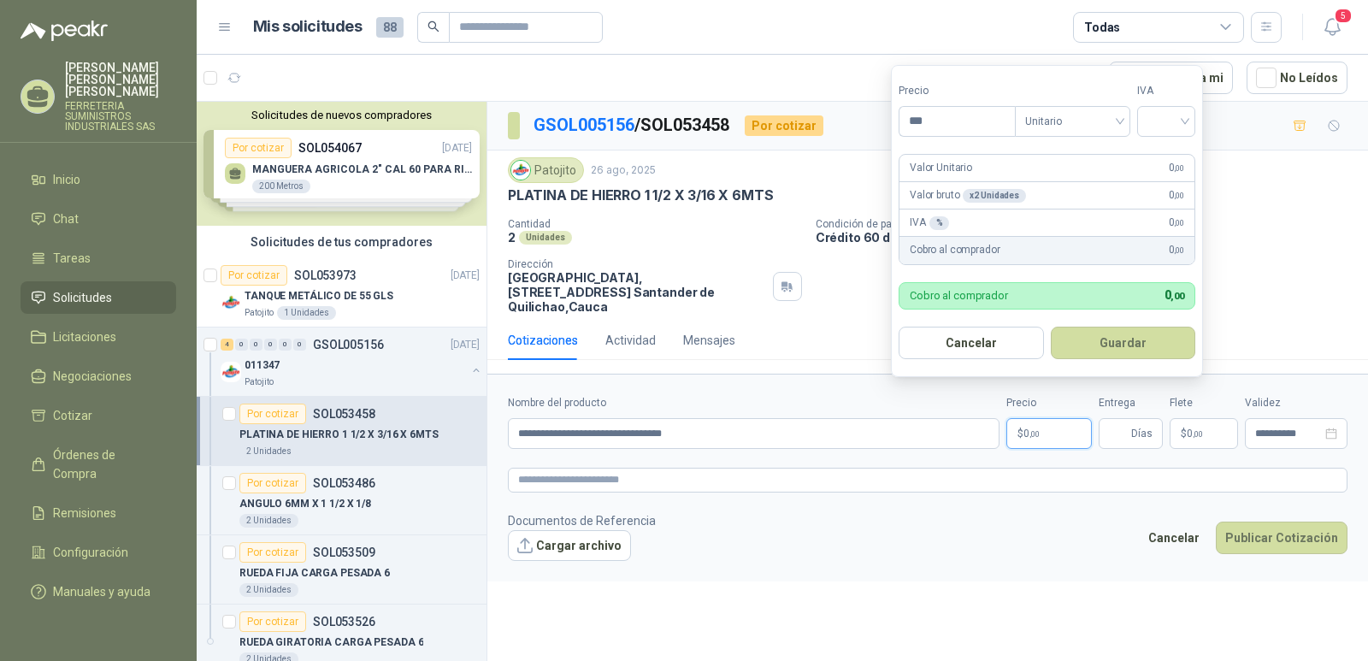
click at [1036, 429] on span ",00" at bounding box center [1034, 433] width 10 height 9
click at [1190, 117] on div at bounding box center [1166, 121] width 58 height 31
type input "********"
click at [1155, 151] on div "19%" at bounding box center [1170, 156] width 32 height 19
click at [1098, 354] on button "Guardar" at bounding box center [1125, 343] width 147 height 32
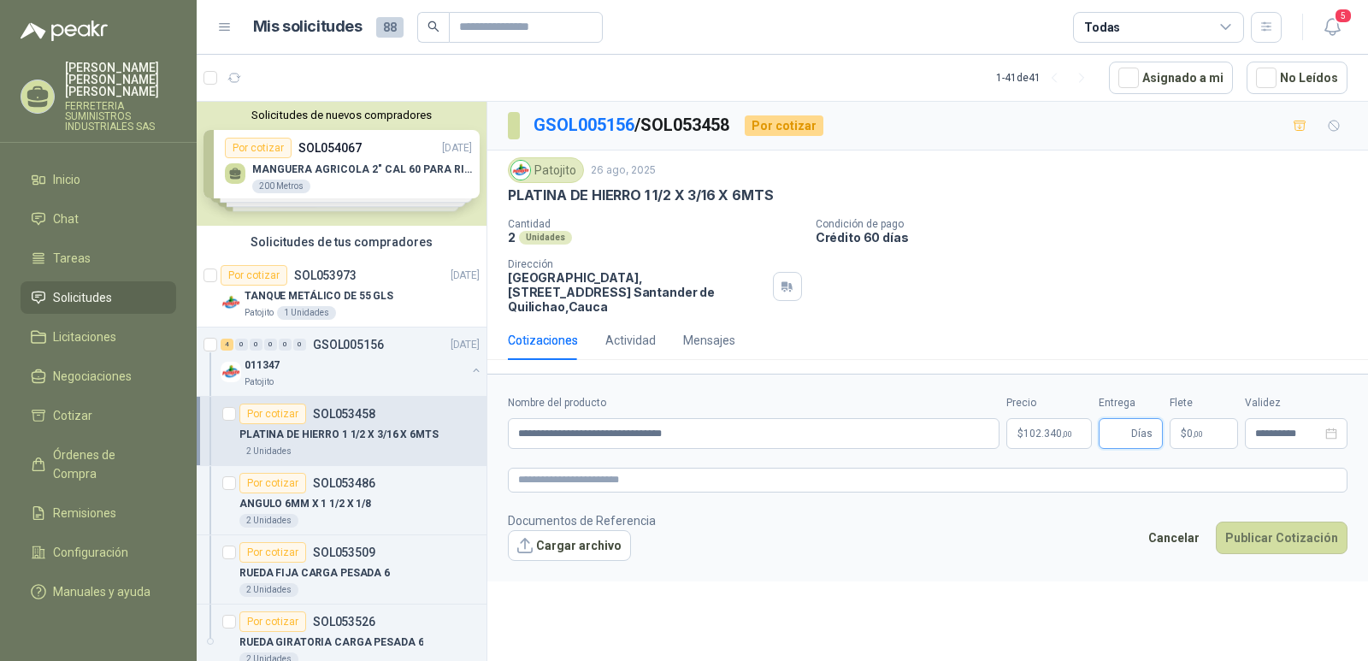
type input "*"
click at [1329, 427] on icon "close-circle" at bounding box center [1331, 433] width 12 height 12
type input "*"
click at [1280, 428] on input at bounding box center [1288, 433] width 67 height 11
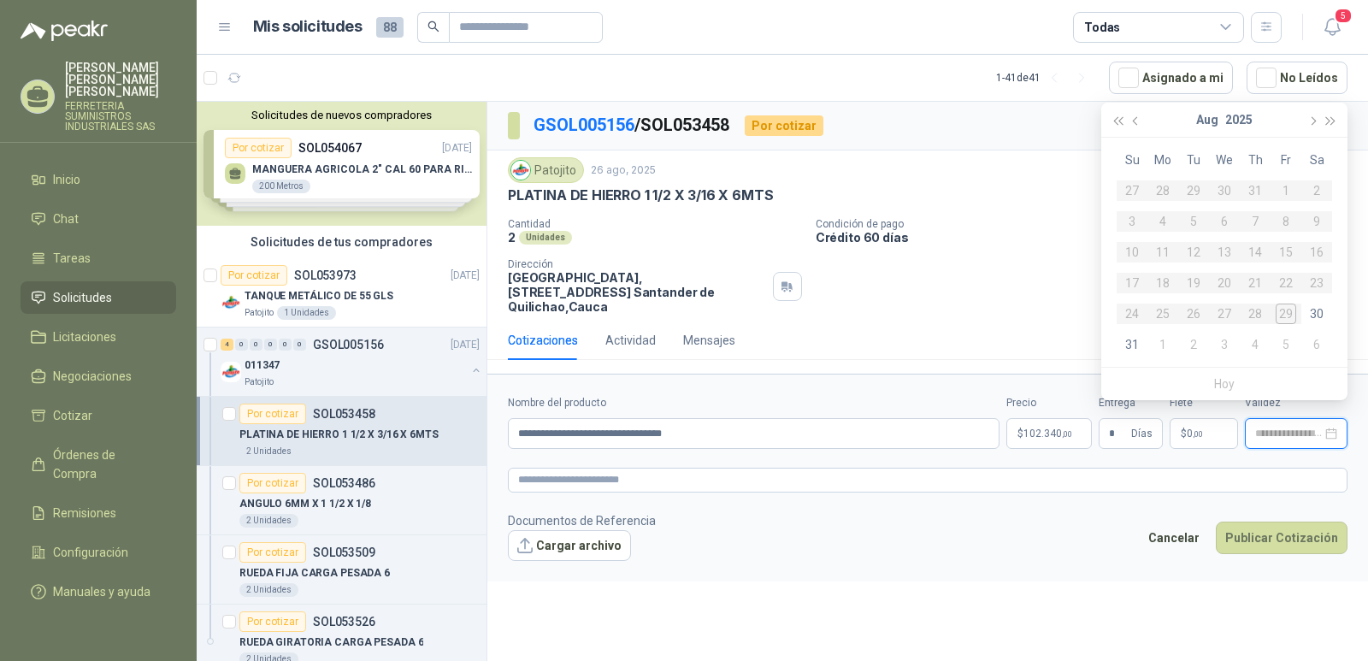
type input "**********"
click at [1310, 121] on span "button" at bounding box center [1311, 121] width 9 height 9
click at [1285, 185] on div "5" at bounding box center [1285, 190] width 21 height 21
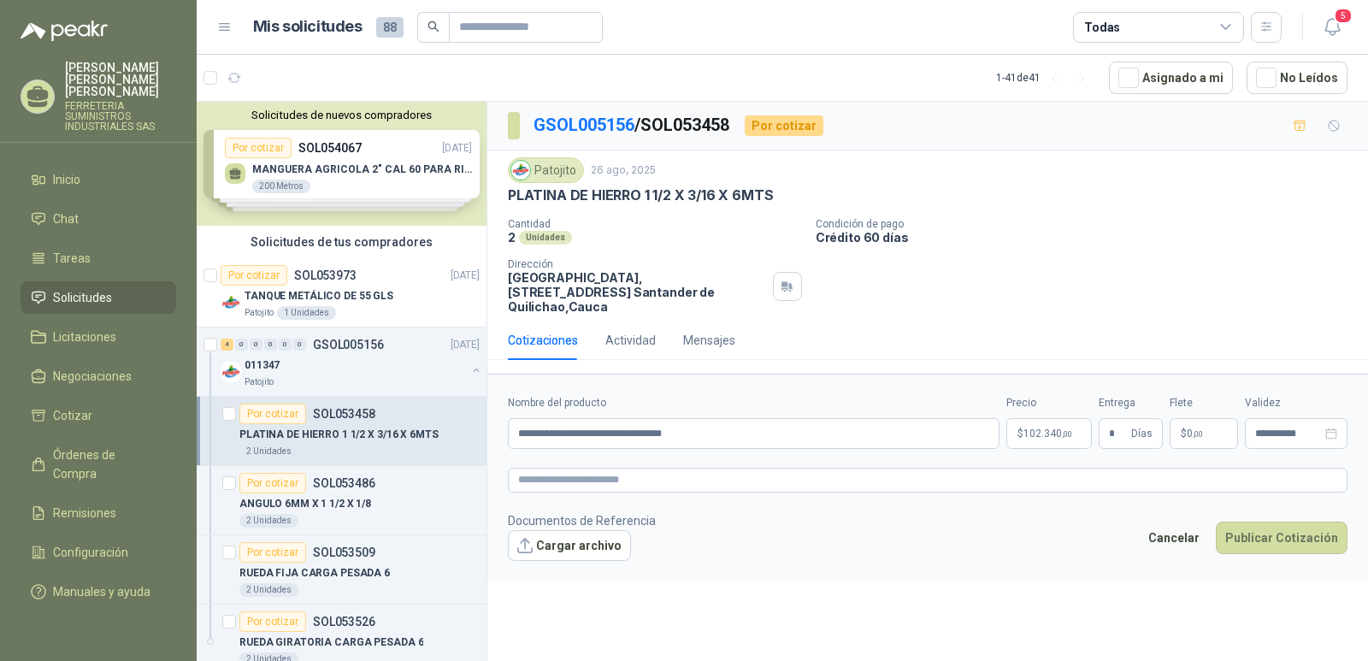
type input "**********"
click at [1266, 521] on button "Publicar Cotización" at bounding box center [1282, 537] width 132 height 32
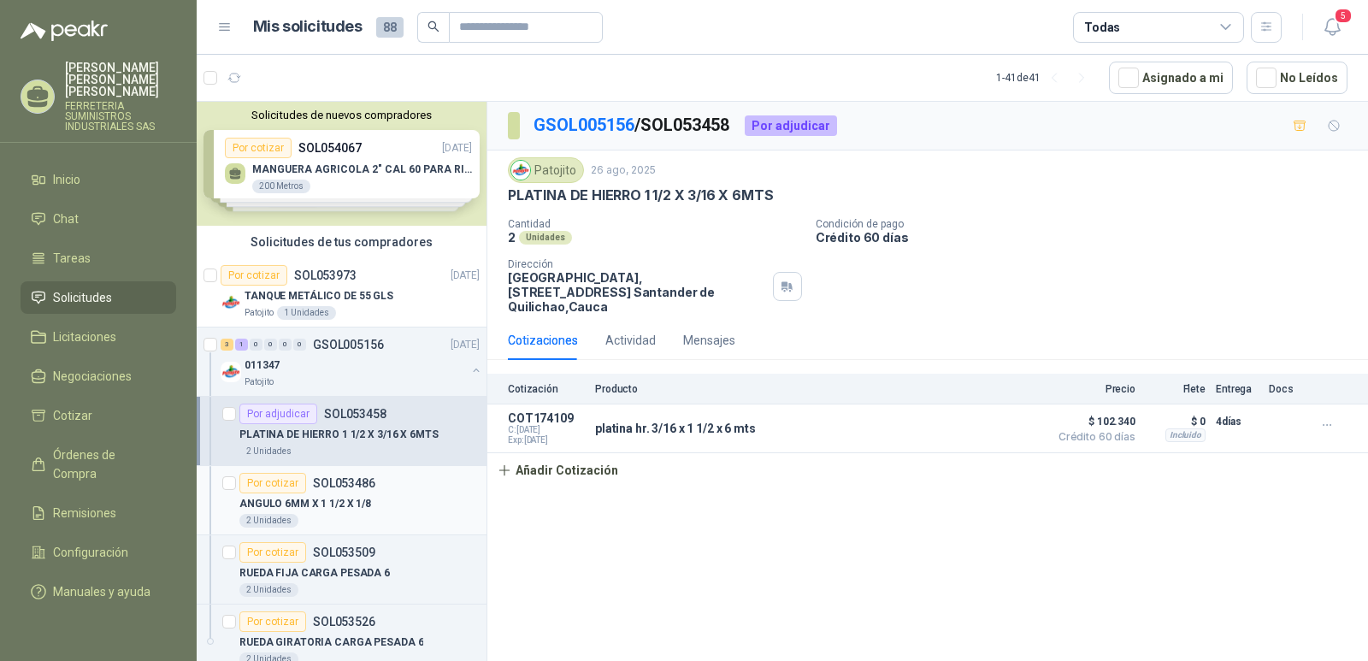
click at [339, 483] on p "SOL053486" at bounding box center [344, 483] width 62 height 12
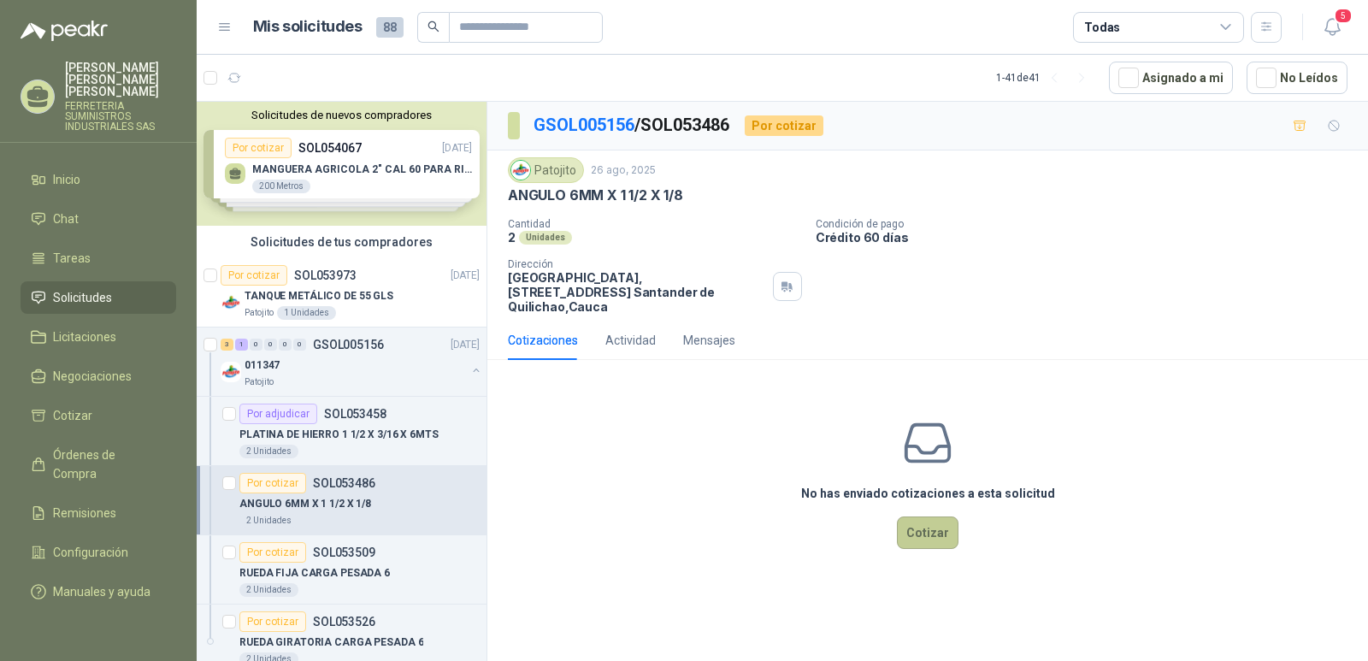
click at [933, 516] on button "Cotizar" at bounding box center [928, 532] width 62 height 32
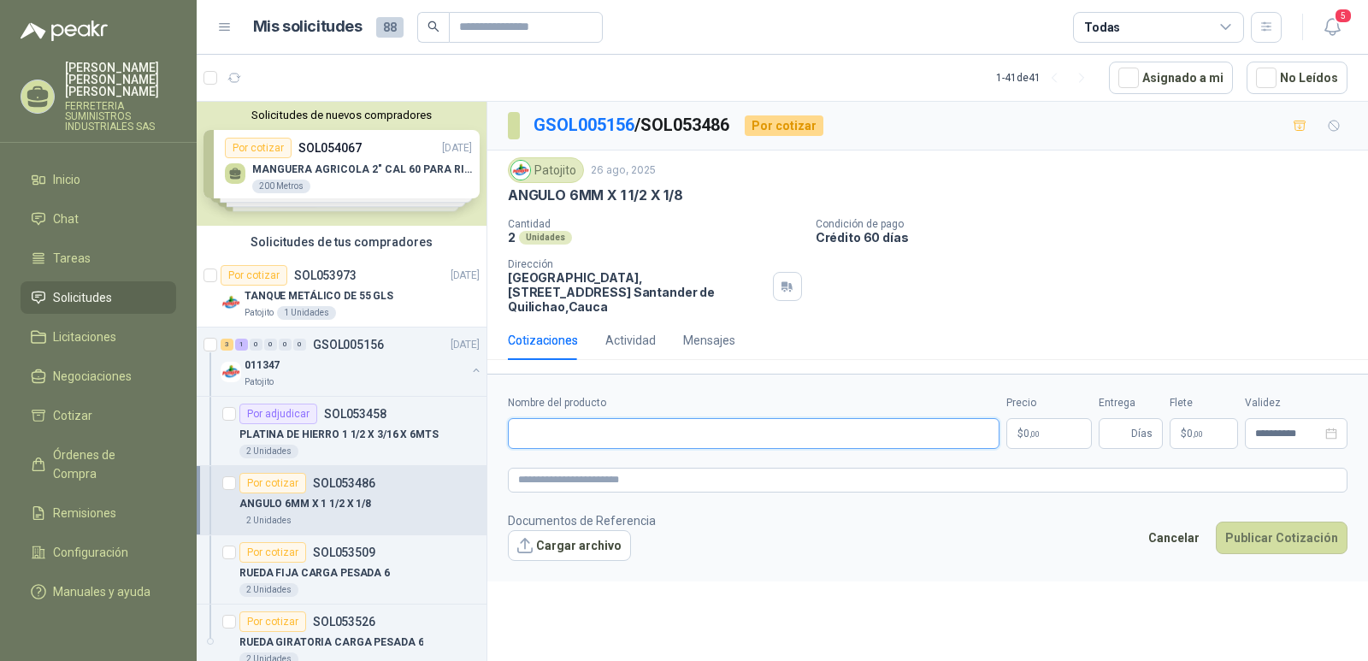
click at [527, 426] on input "Nombre del producto" at bounding box center [754, 433] width 492 height 31
type input "**********"
click at [1048, 421] on p "$ 0 ,00" at bounding box center [1048, 433] width 85 height 31
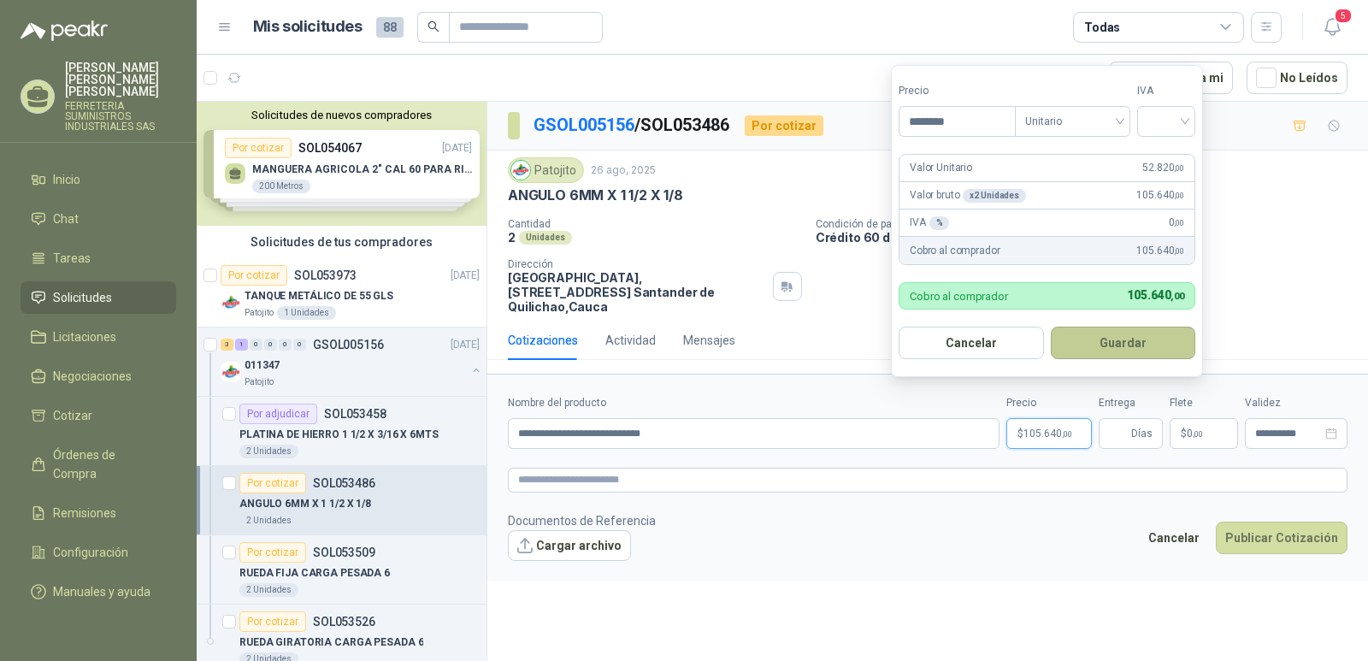
type input "********"
click at [1116, 344] on button "Guardar" at bounding box center [1123, 343] width 145 height 32
click at [1191, 122] on div at bounding box center [1166, 121] width 58 height 31
click at [1169, 153] on div "19%" at bounding box center [1170, 156] width 32 height 19
click at [1107, 346] on button "Guardar" at bounding box center [1125, 343] width 147 height 32
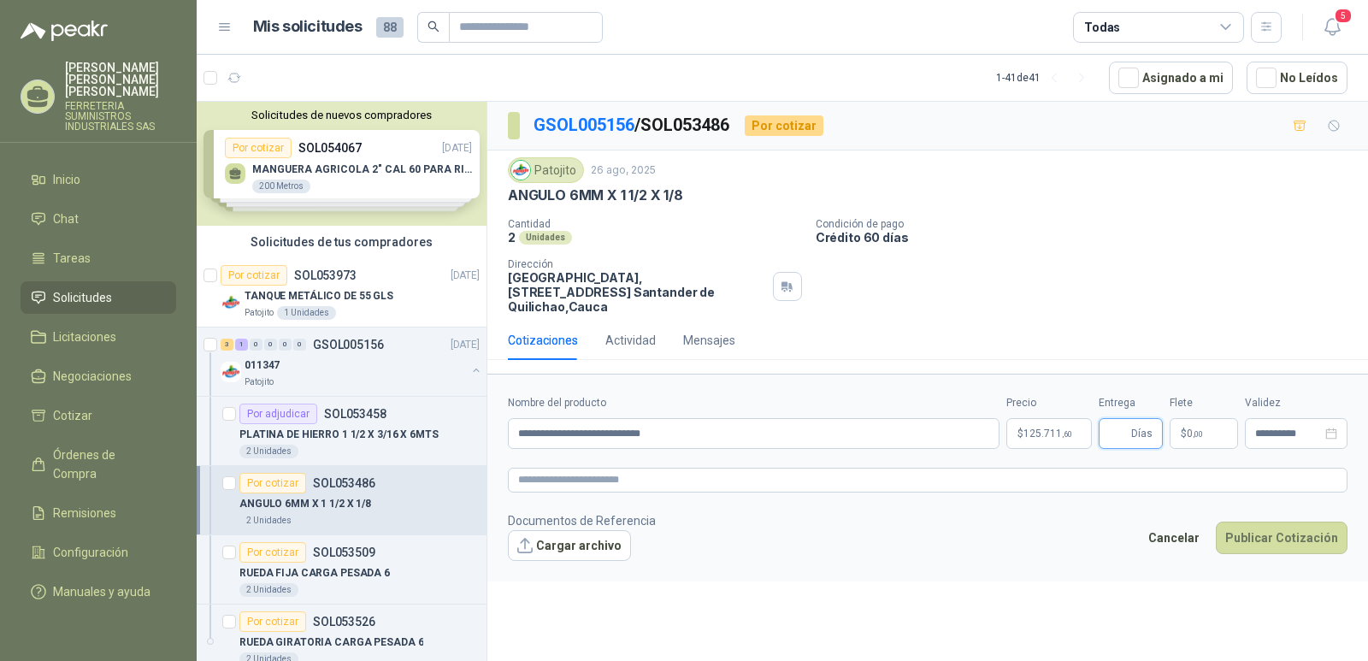
type input "*"
click at [1328, 427] on icon "close-circle" at bounding box center [1331, 433] width 12 height 12
type input "*"
click at [1270, 428] on input at bounding box center [1288, 433] width 67 height 11
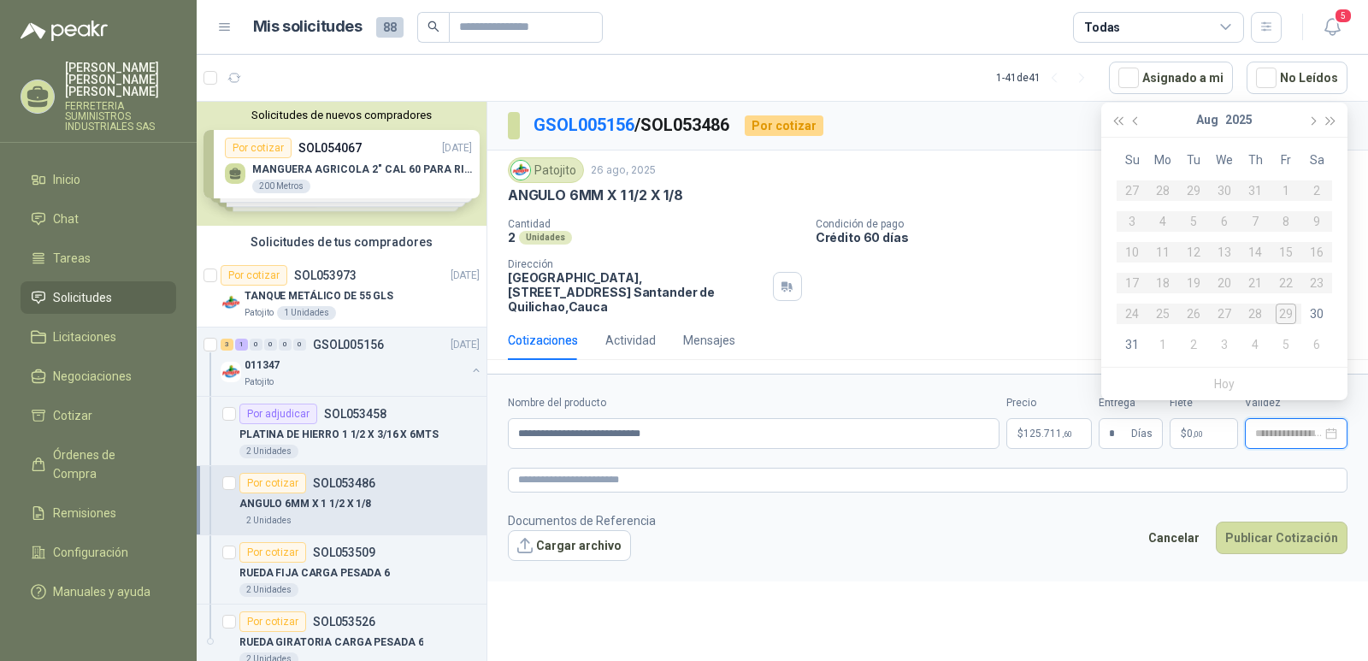
type input "**********"
click at [1316, 122] on button "button" at bounding box center [1311, 120] width 19 height 34
click at [1281, 191] on div "5" at bounding box center [1285, 190] width 21 height 21
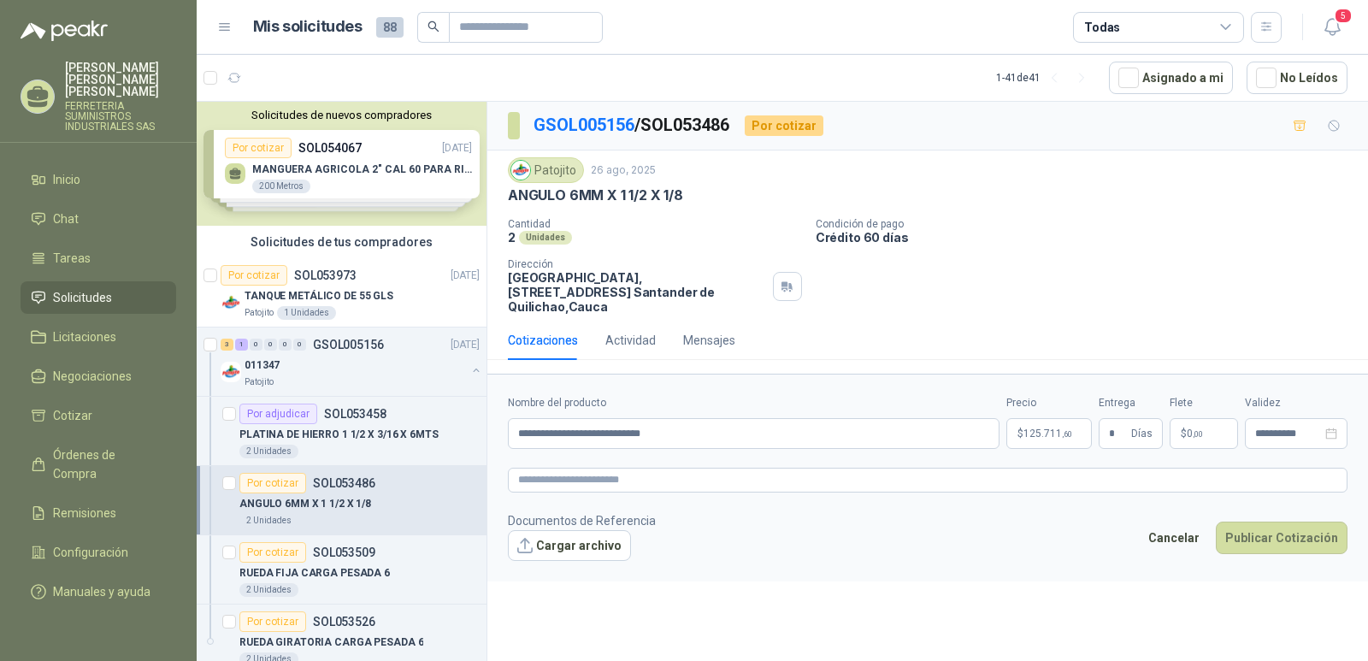
type input "**********"
click at [1251, 521] on button "Publicar Cotización" at bounding box center [1282, 537] width 132 height 32
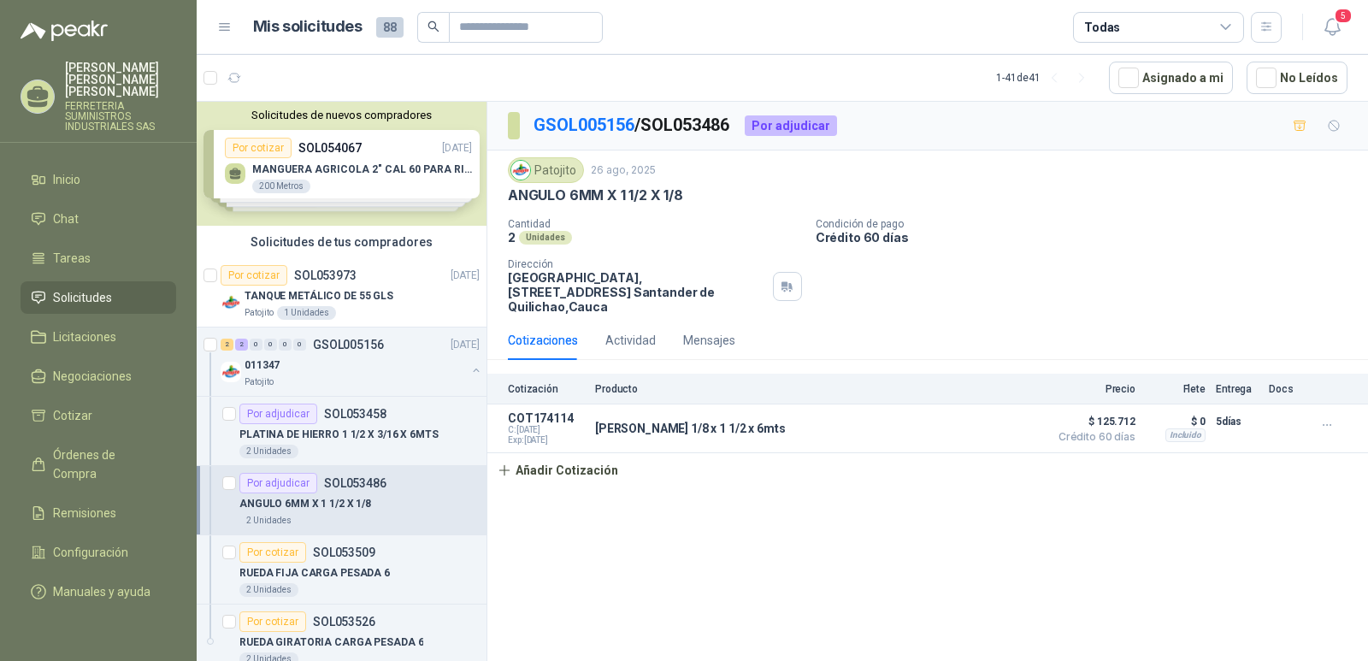
scroll to position [85, 0]
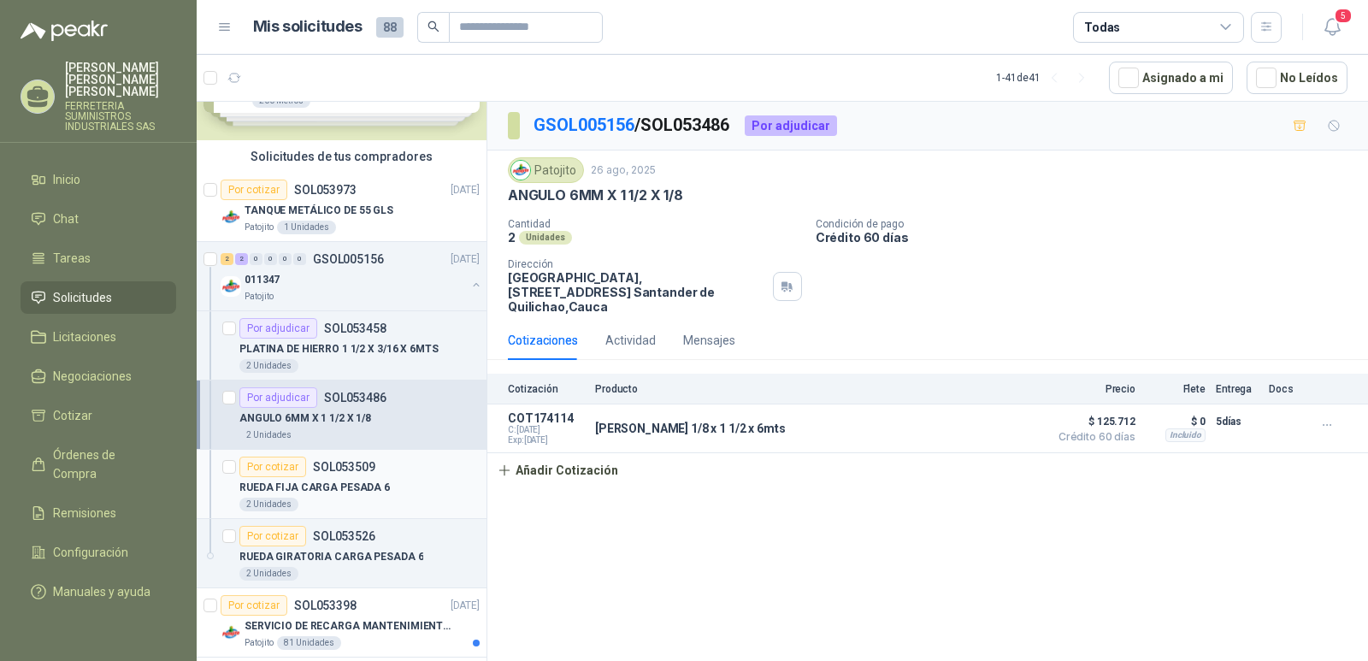
click at [290, 486] on p "RUEDA FIJA CARGA PESADA 6" at bounding box center [314, 488] width 150 height 16
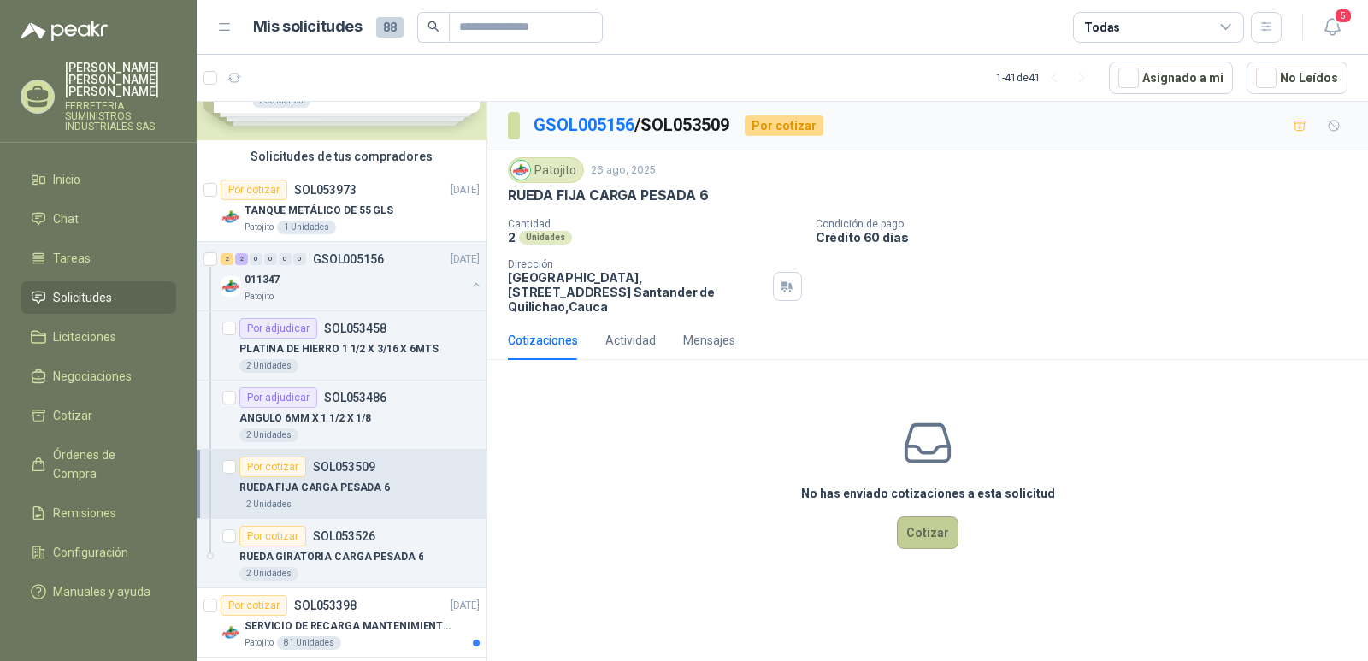
click at [919, 519] on button "Cotizar" at bounding box center [928, 532] width 62 height 32
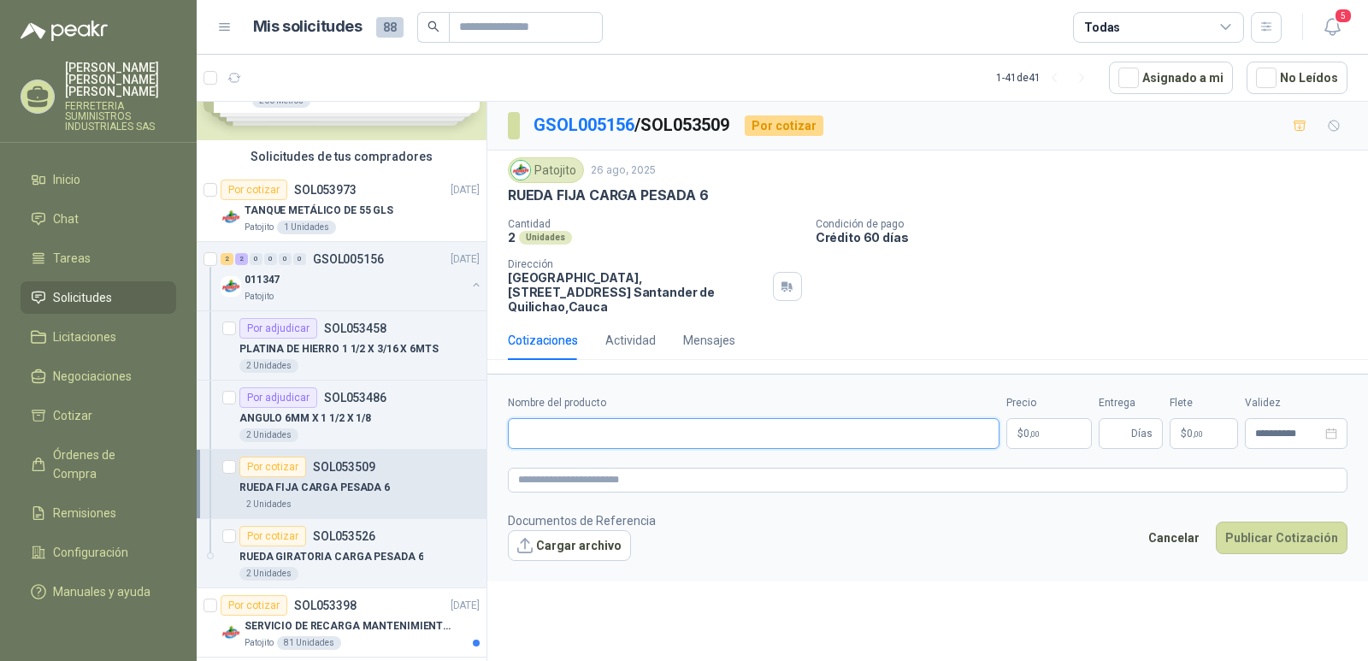
click at [533, 418] on input "Nombre del producto" at bounding box center [754, 433] width 492 height 31
paste input "**********"
type input "**********"
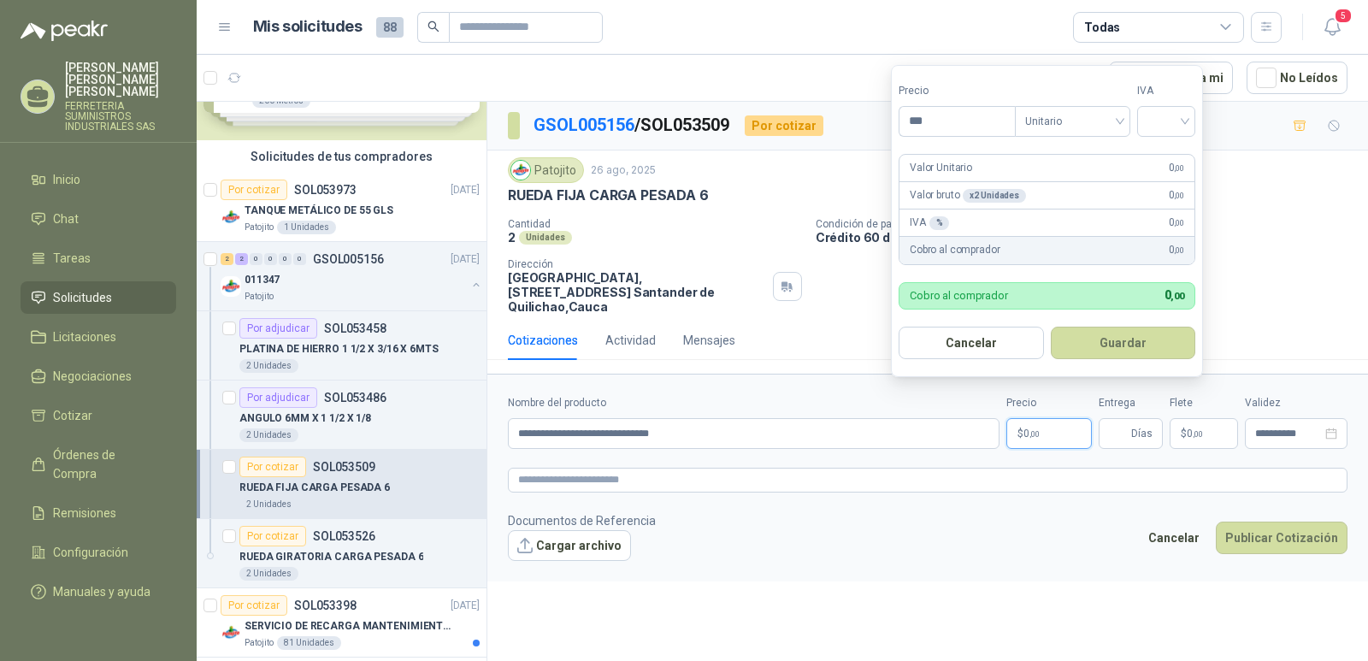
click at [1026, 428] on span "0 ,00" at bounding box center [1031, 433] width 16 height 10
type input "********"
click at [1185, 127] on input "search" at bounding box center [1166, 120] width 38 height 26
drag, startPoint x: 1169, startPoint y: 156, endPoint x: 1165, endPoint y: 174, distance: 18.3
click at [1169, 157] on div "19%" at bounding box center [1170, 156] width 32 height 19
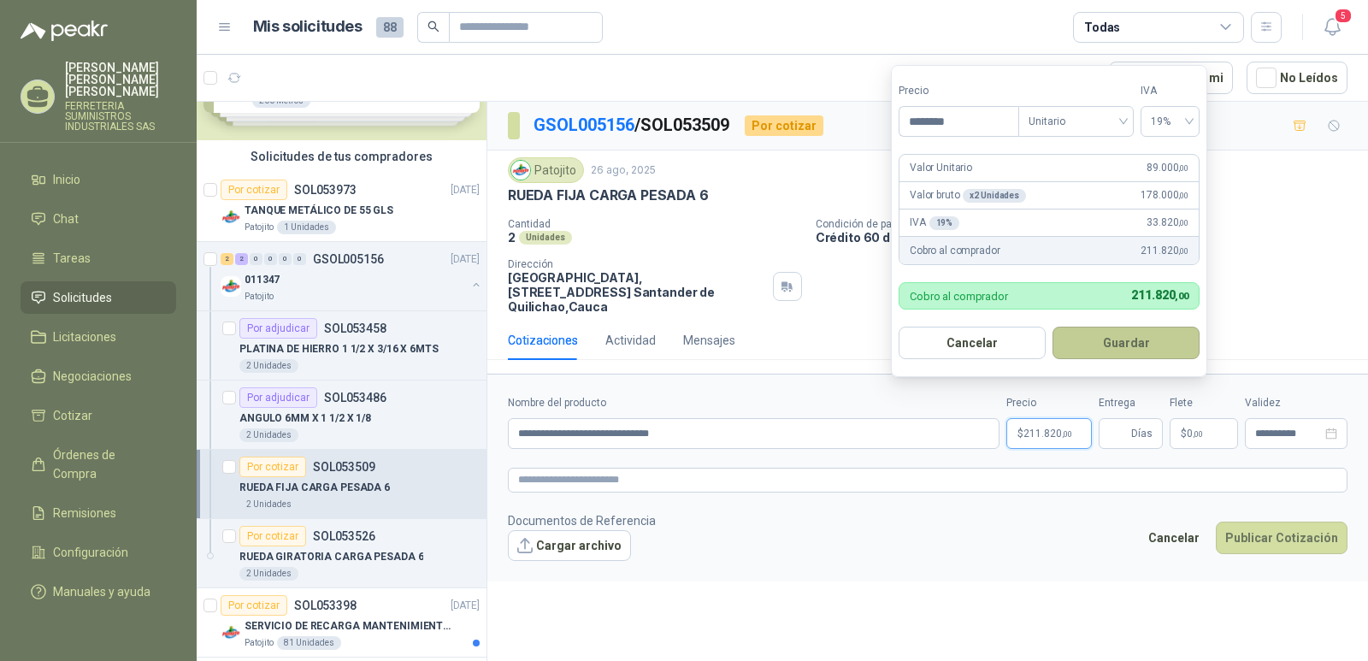
click at [1113, 341] on button "Guardar" at bounding box center [1125, 343] width 147 height 32
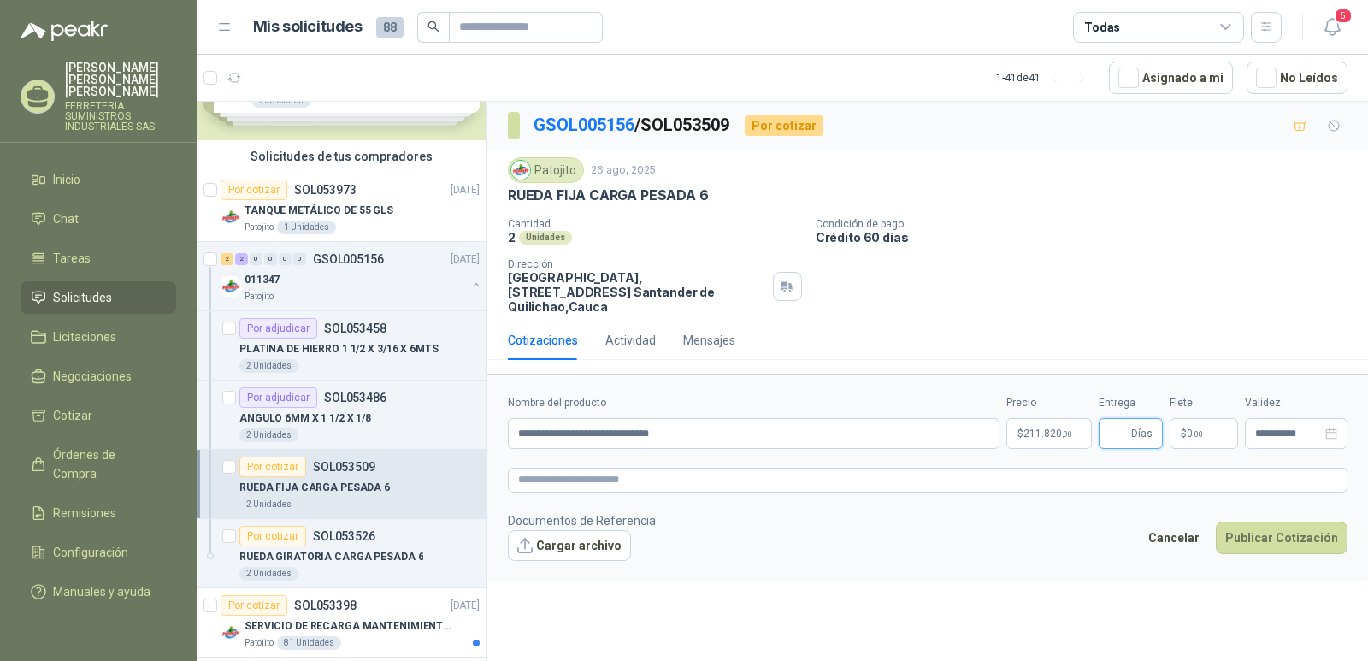
type input "*"
click at [1331, 427] on icon "close-circle" at bounding box center [1331, 433] width 12 height 12
type input "*"
click at [1269, 428] on input at bounding box center [1288, 433] width 67 height 11
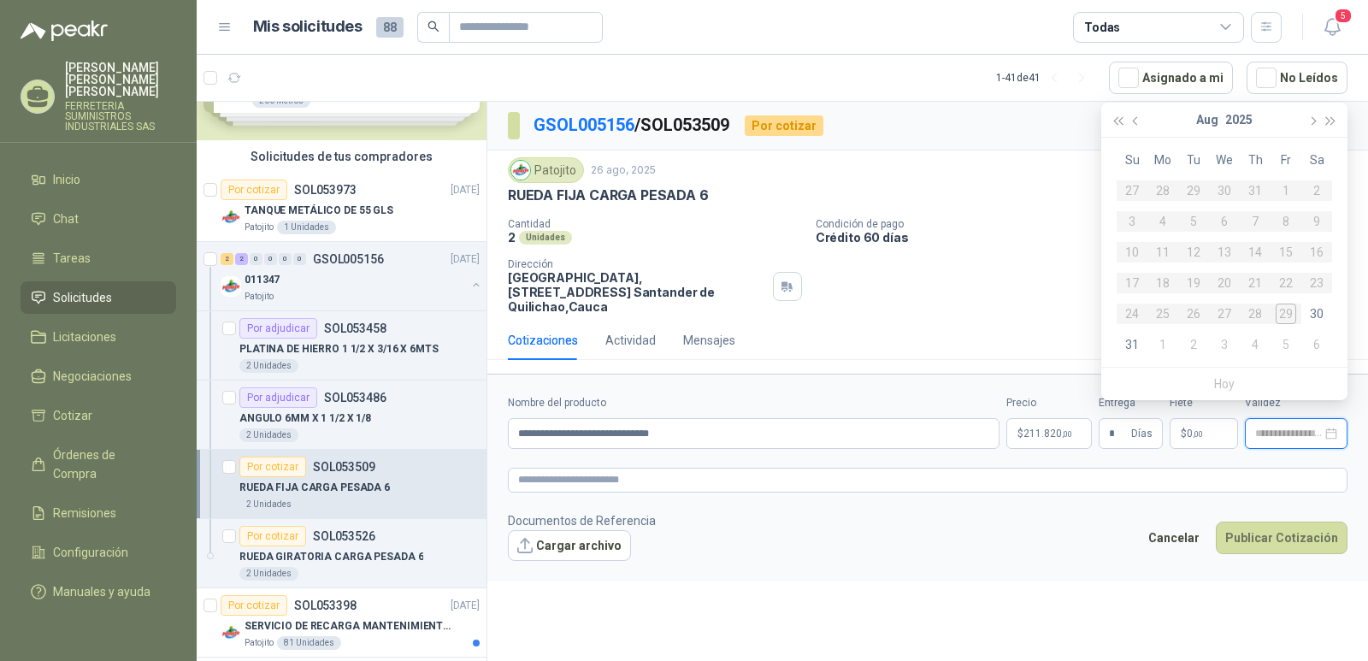
type input "**********"
click at [1312, 126] on button "button" at bounding box center [1311, 120] width 19 height 34
drag, startPoint x: 1283, startPoint y: 185, endPoint x: 1276, endPoint y: 206, distance: 21.6
click at [1283, 186] on div "5" at bounding box center [1285, 190] width 21 height 21
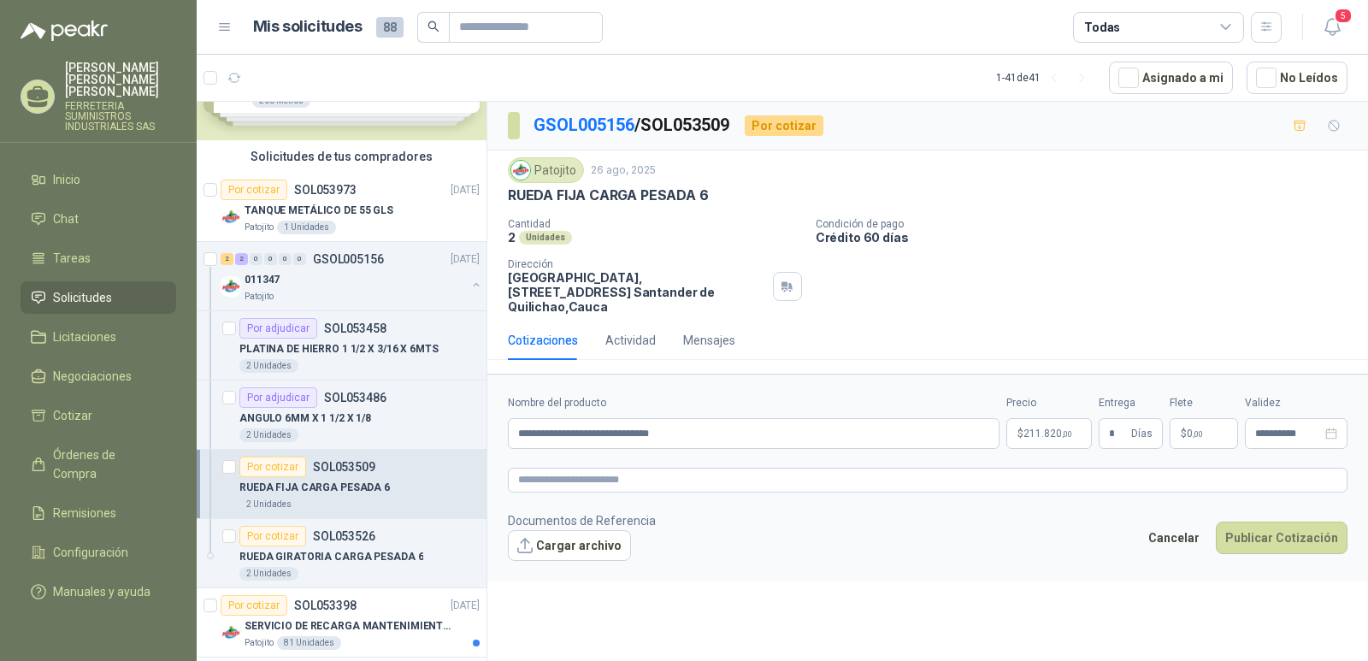
type input "**********"
click at [1263, 527] on button "Publicar Cotización" at bounding box center [1282, 537] width 132 height 32
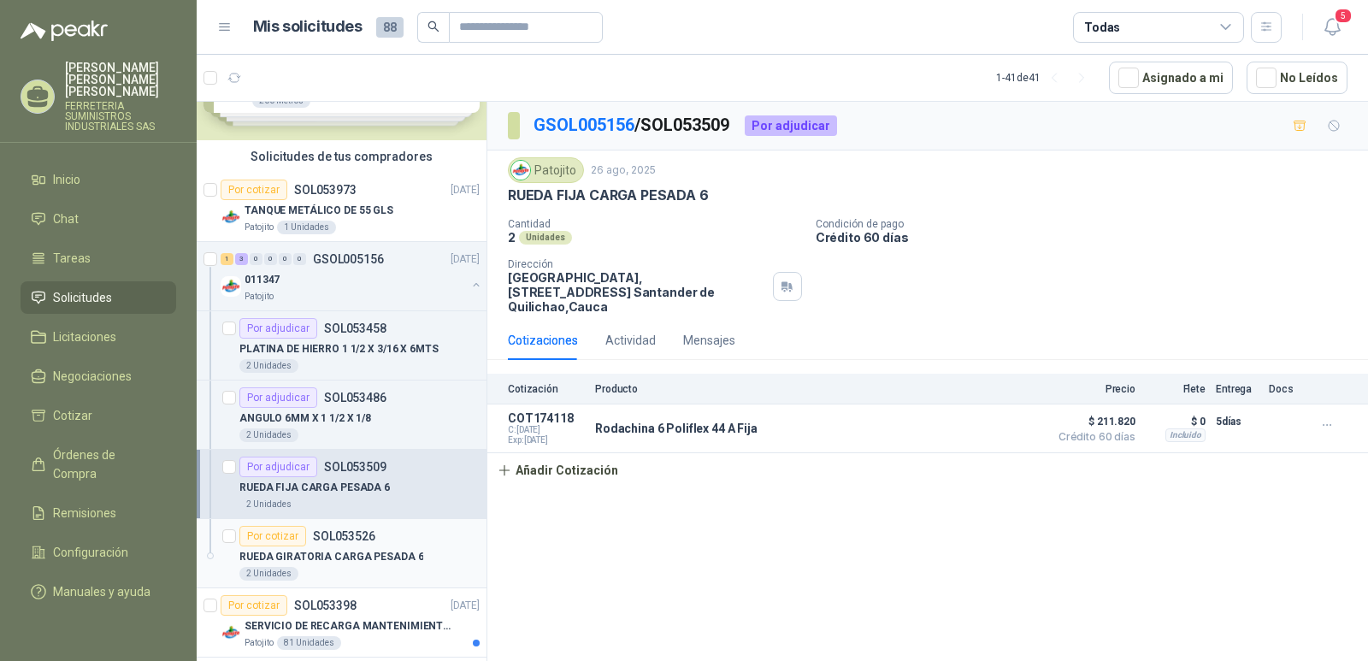
click at [344, 539] on p "SOL053526" at bounding box center [344, 536] width 62 height 12
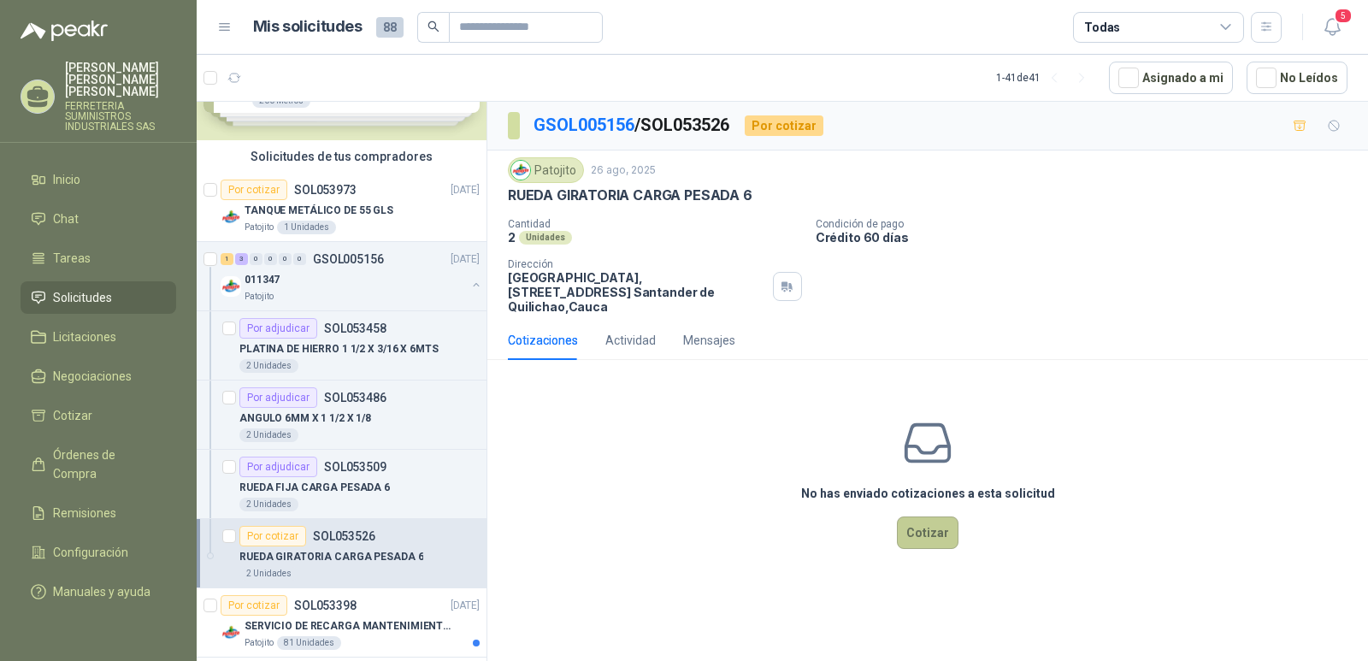
click at [912, 518] on button "Cotizar" at bounding box center [928, 532] width 62 height 32
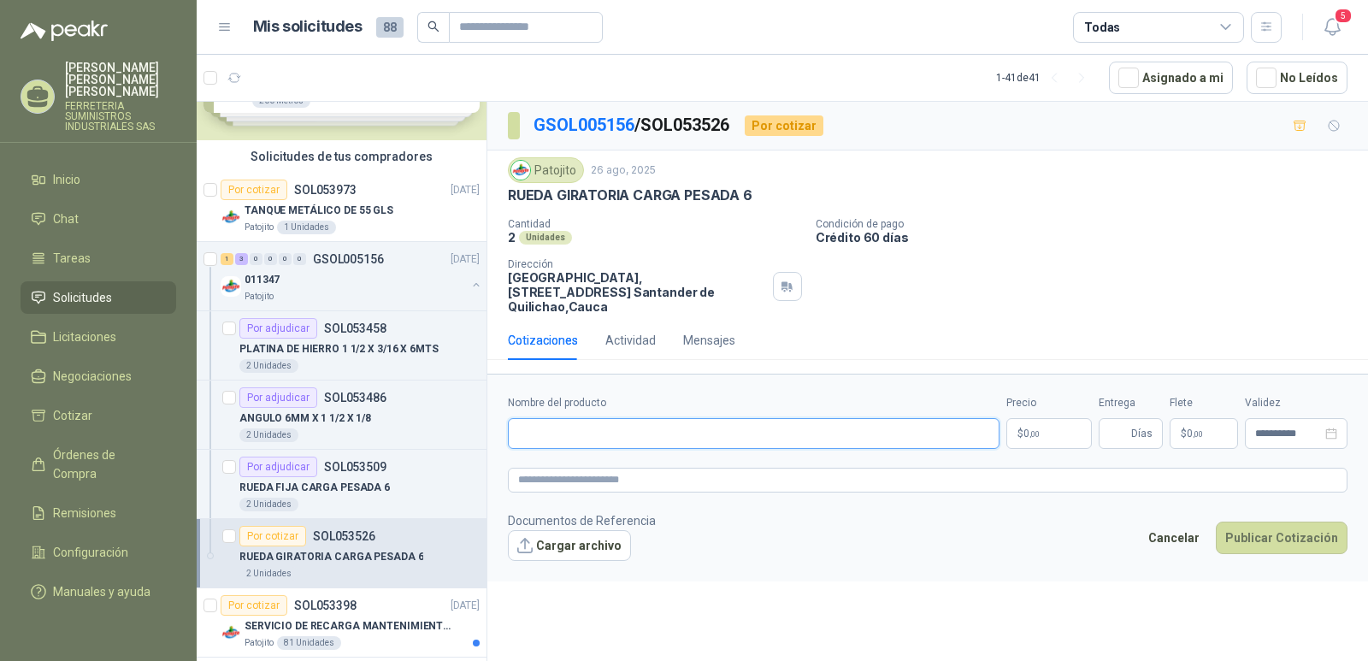
click at [533, 422] on input "Nombre del producto" at bounding box center [754, 433] width 492 height 31
paste input "**********"
type input "**********"
click at [1033, 429] on span ",00" at bounding box center [1034, 433] width 10 height 9
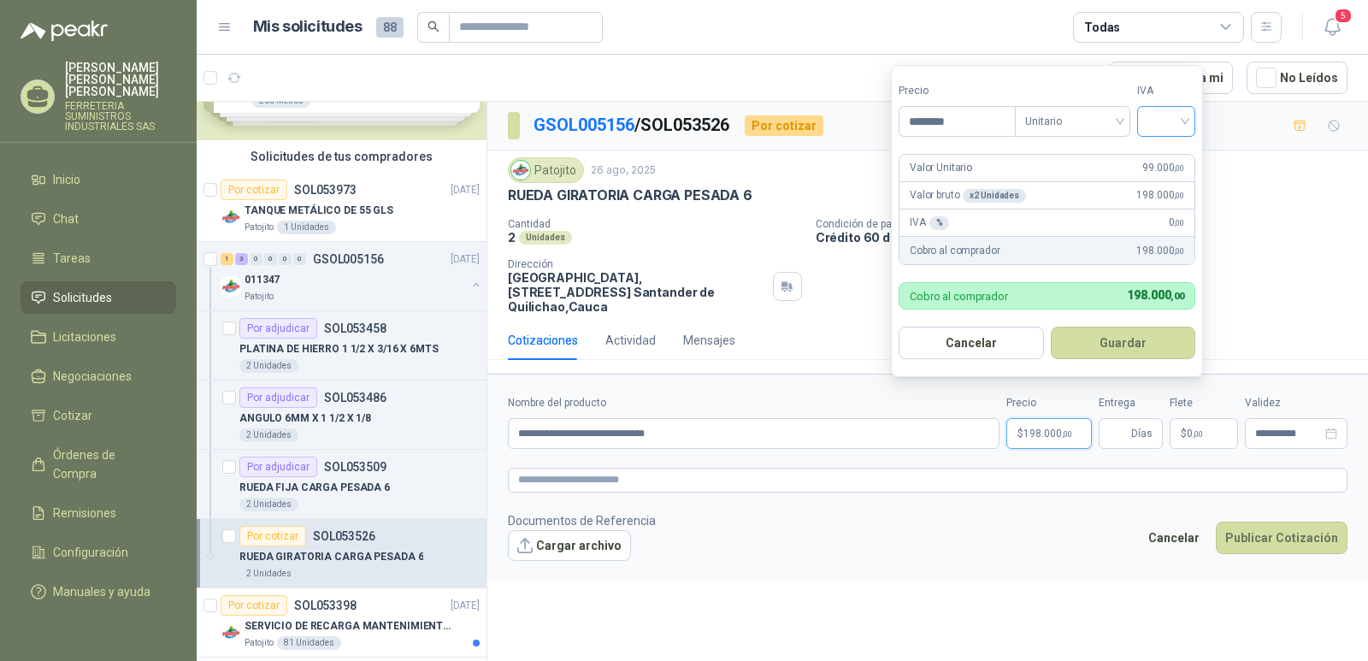
type input "********"
click at [1185, 119] on input "search" at bounding box center [1166, 120] width 38 height 26
click at [1168, 163] on div "19%" at bounding box center [1170, 156] width 32 height 19
click at [1116, 353] on button "Guardar" at bounding box center [1125, 343] width 147 height 32
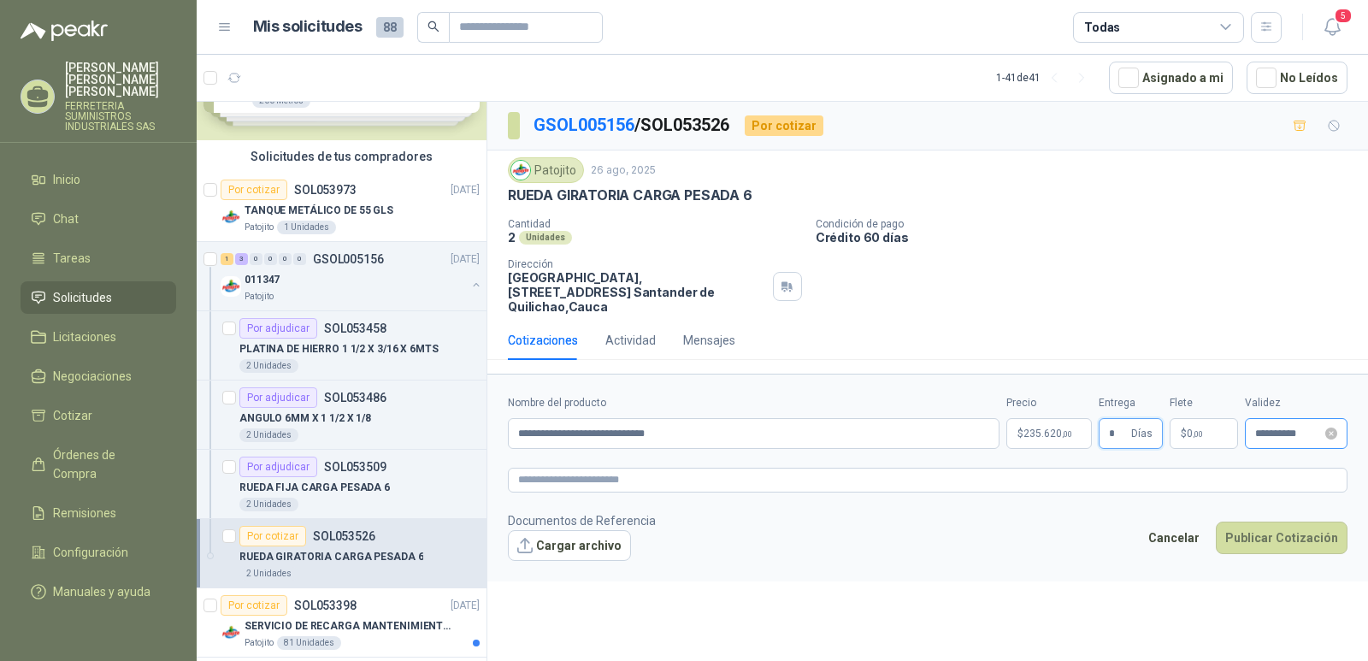
type input "*"
click at [1282, 428] on input "**********" at bounding box center [1288, 433] width 67 height 11
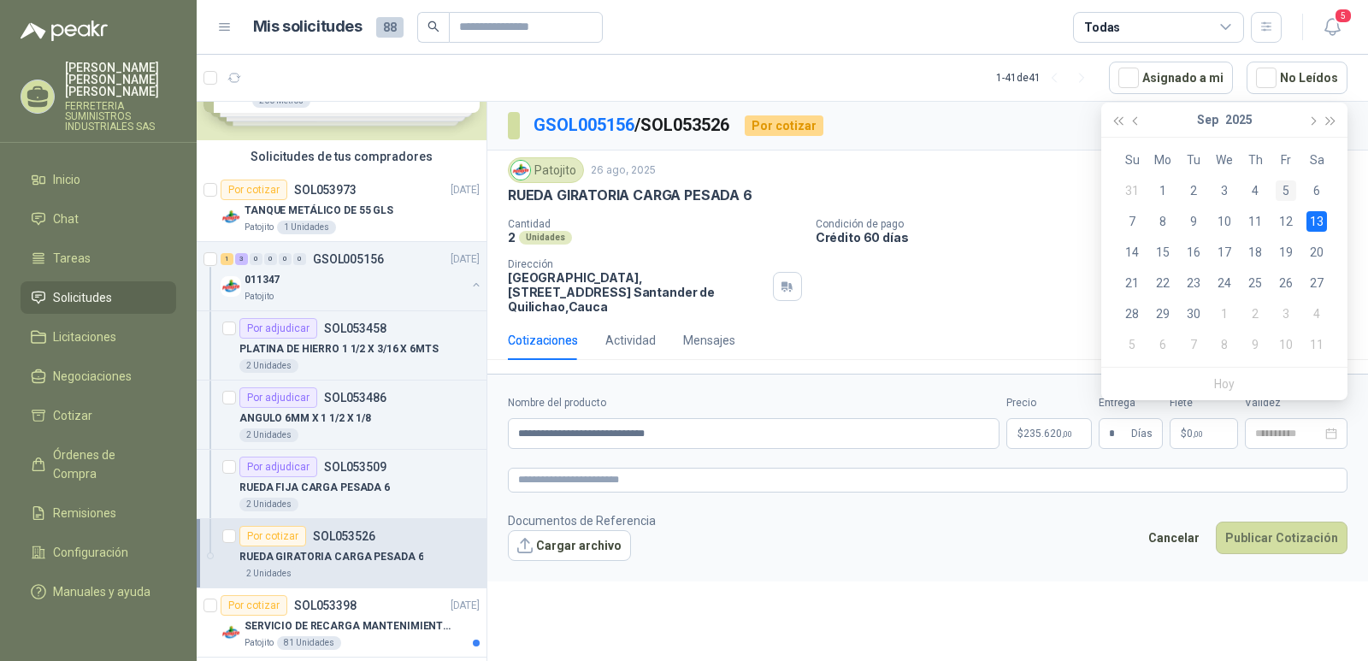
click at [1284, 191] on div "5" at bounding box center [1285, 190] width 21 height 21
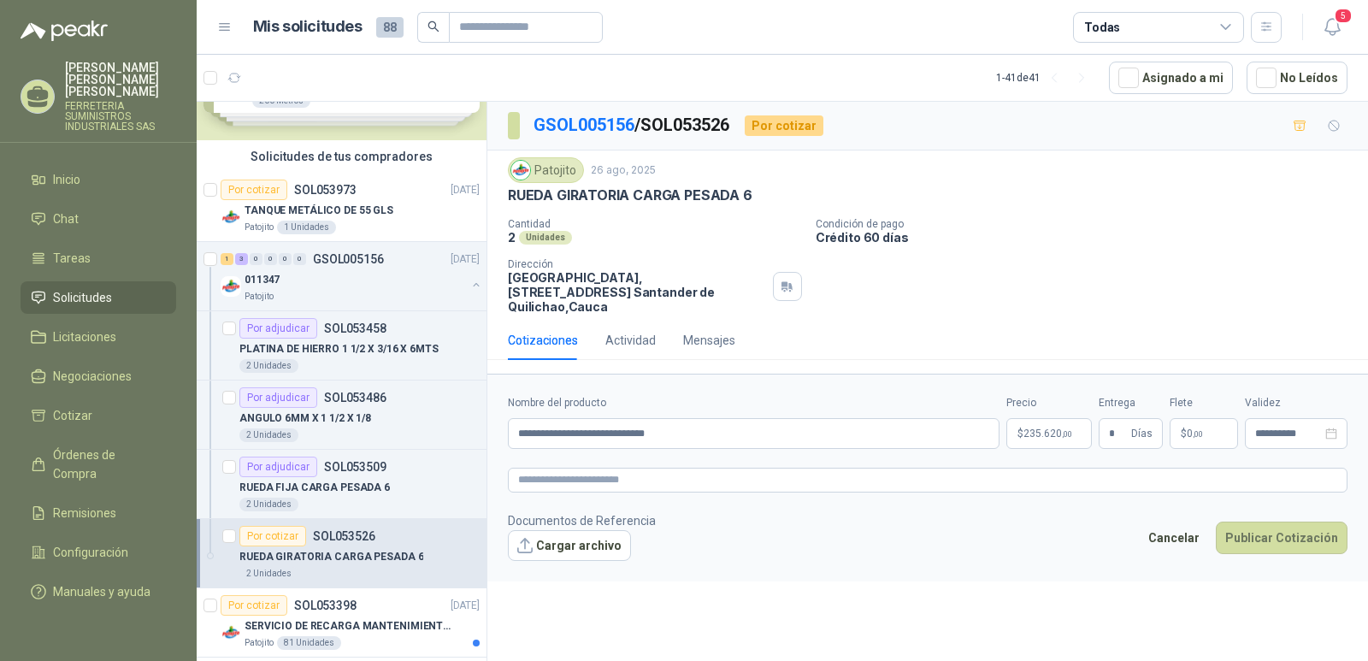
type input "**********"
click at [1251, 525] on button "Publicar Cotización" at bounding box center [1282, 537] width 132 height 32
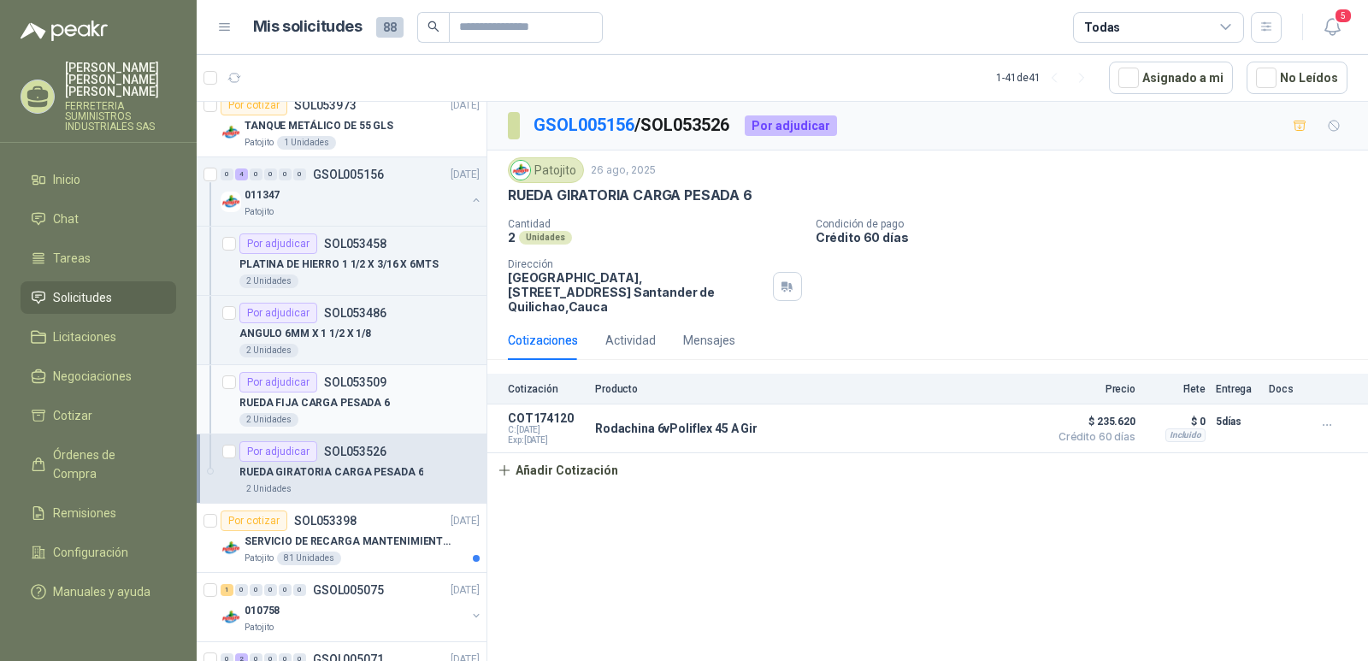
scroll to position [171, 0]
